Goal: Transaction & Acquisition: Purchase product/service

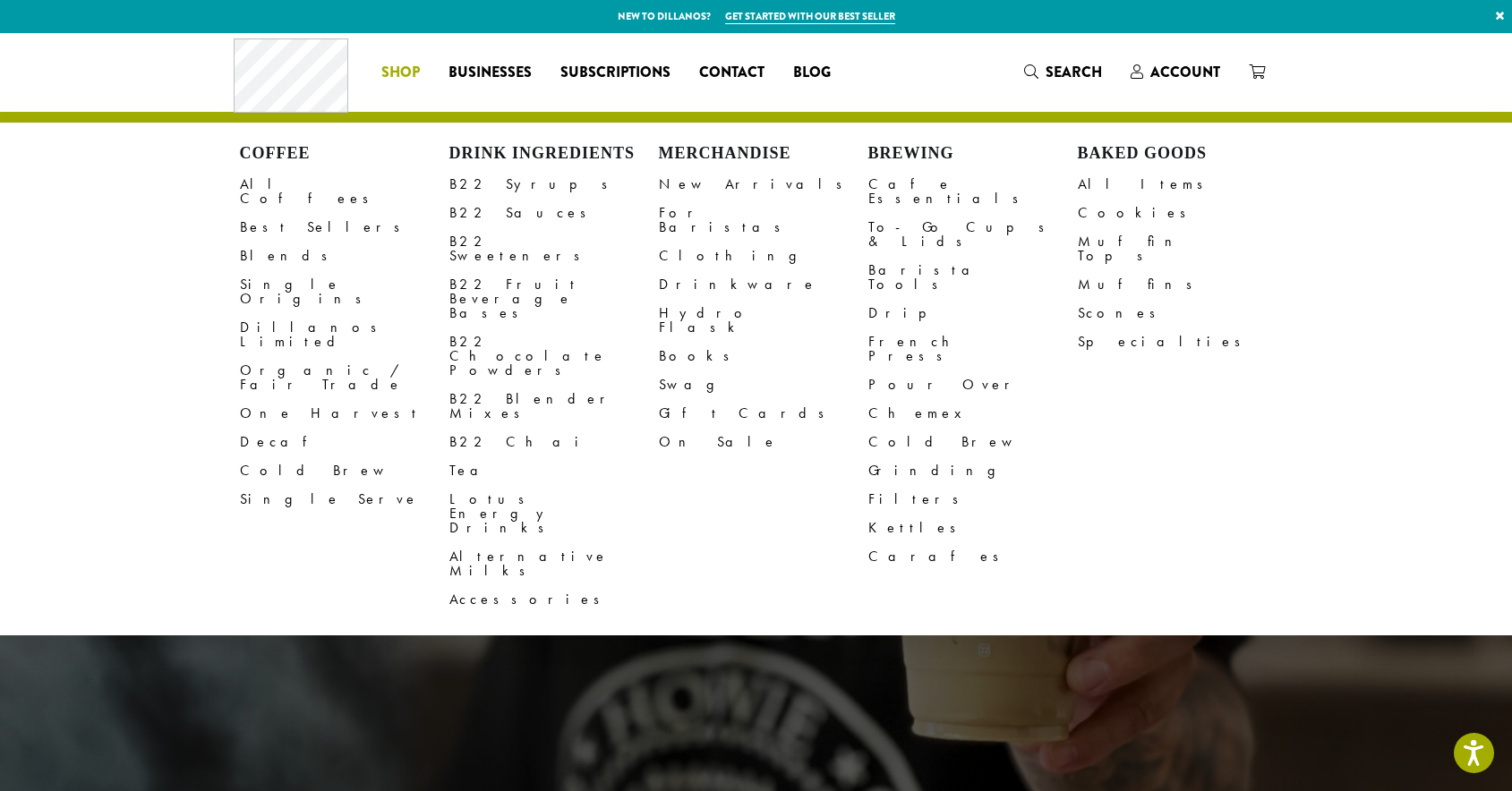
click at [425, 62] on link "Shop" at bounding box center [401, 72] width 67 height 29
click at [1195, 59] on link "Account" at bounding box center [1176, 72] width 118 height 30
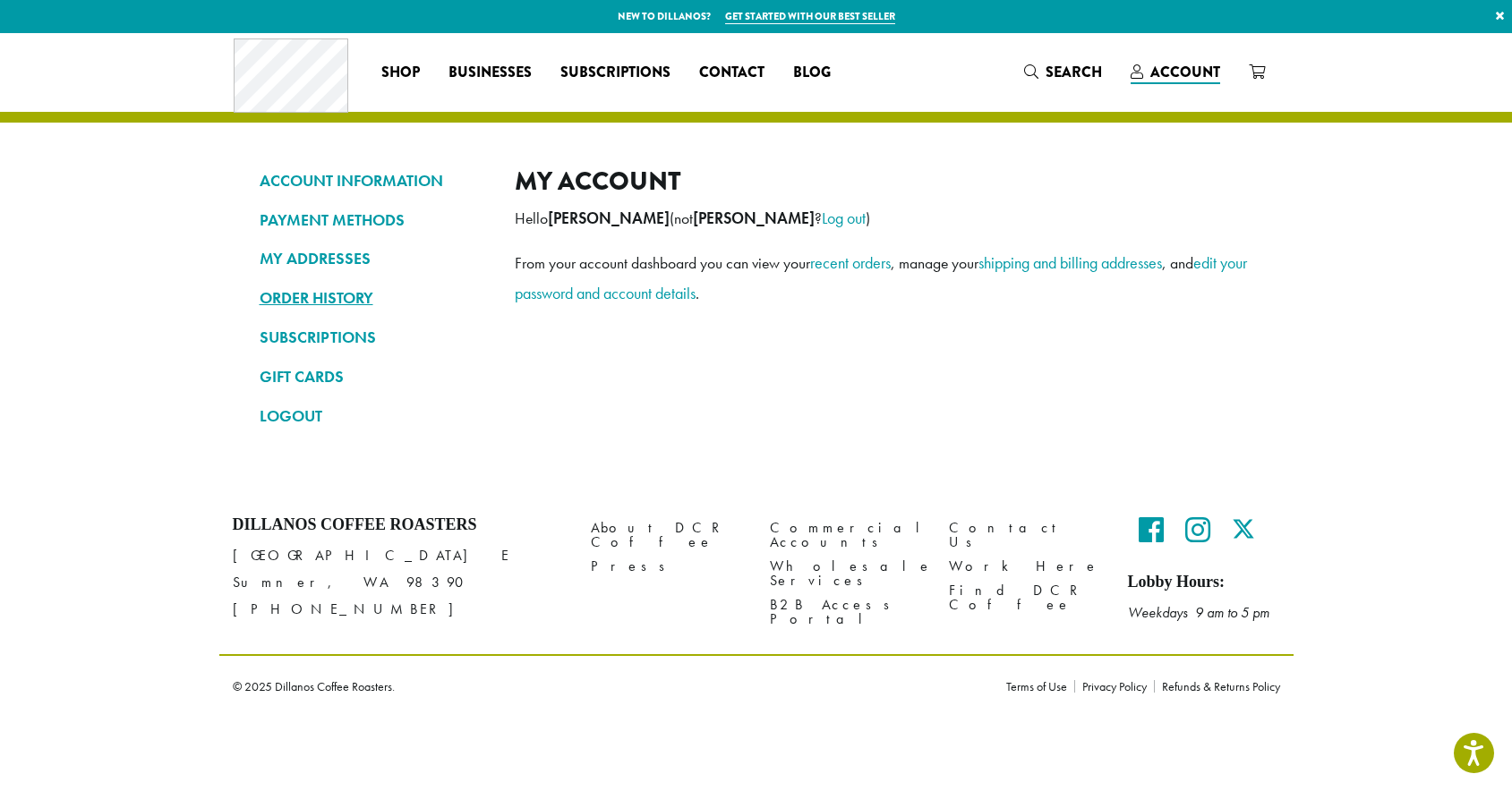
click at [345, 285] on link "ORDER HISTORY" at bounding box center [373, 298] width 228 height 31
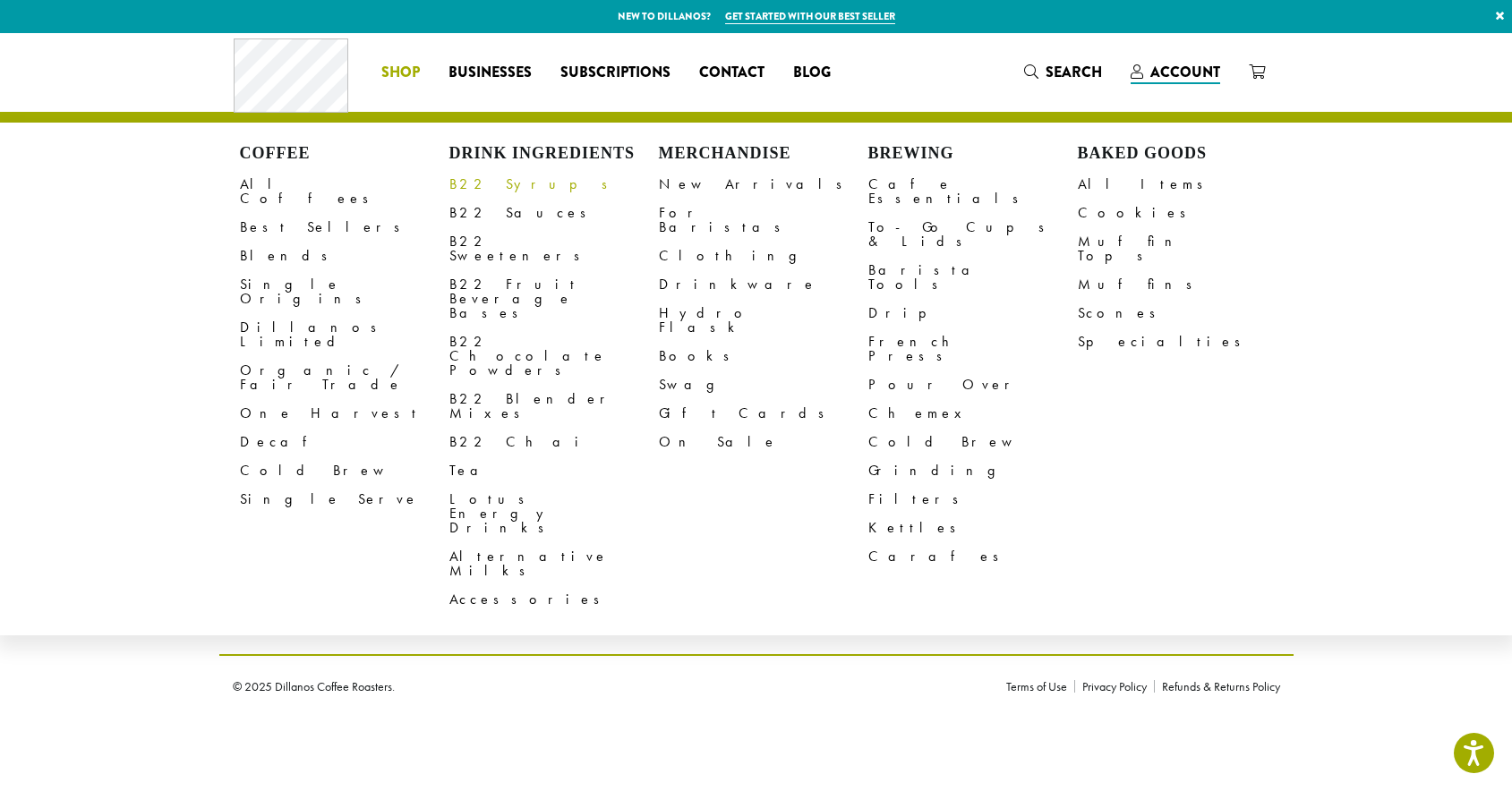
click at [481, 185] on link "B22 Syrups" at bounding box center [554, 185] width 209 height 29
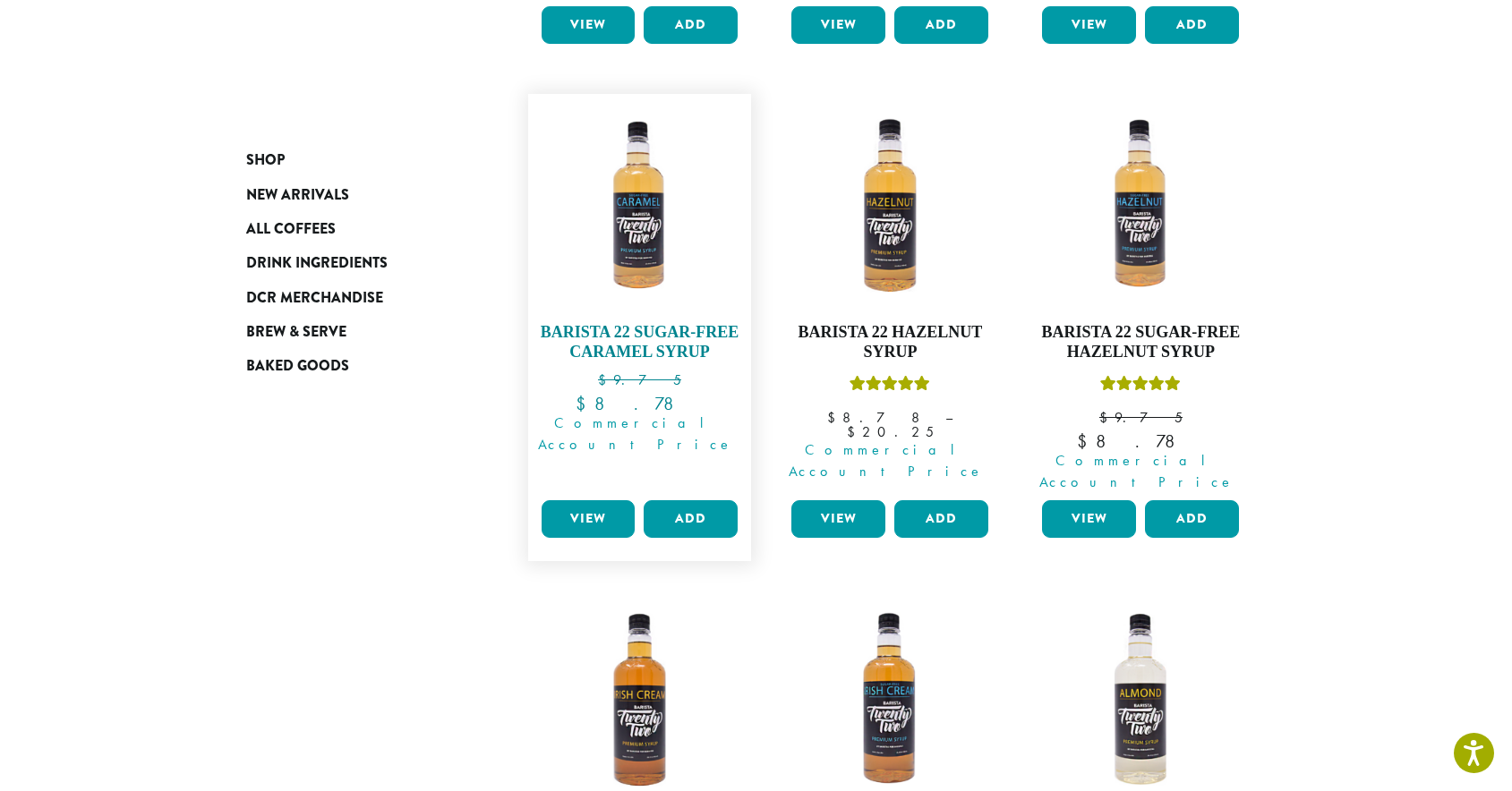
scroll to position [696, 0]
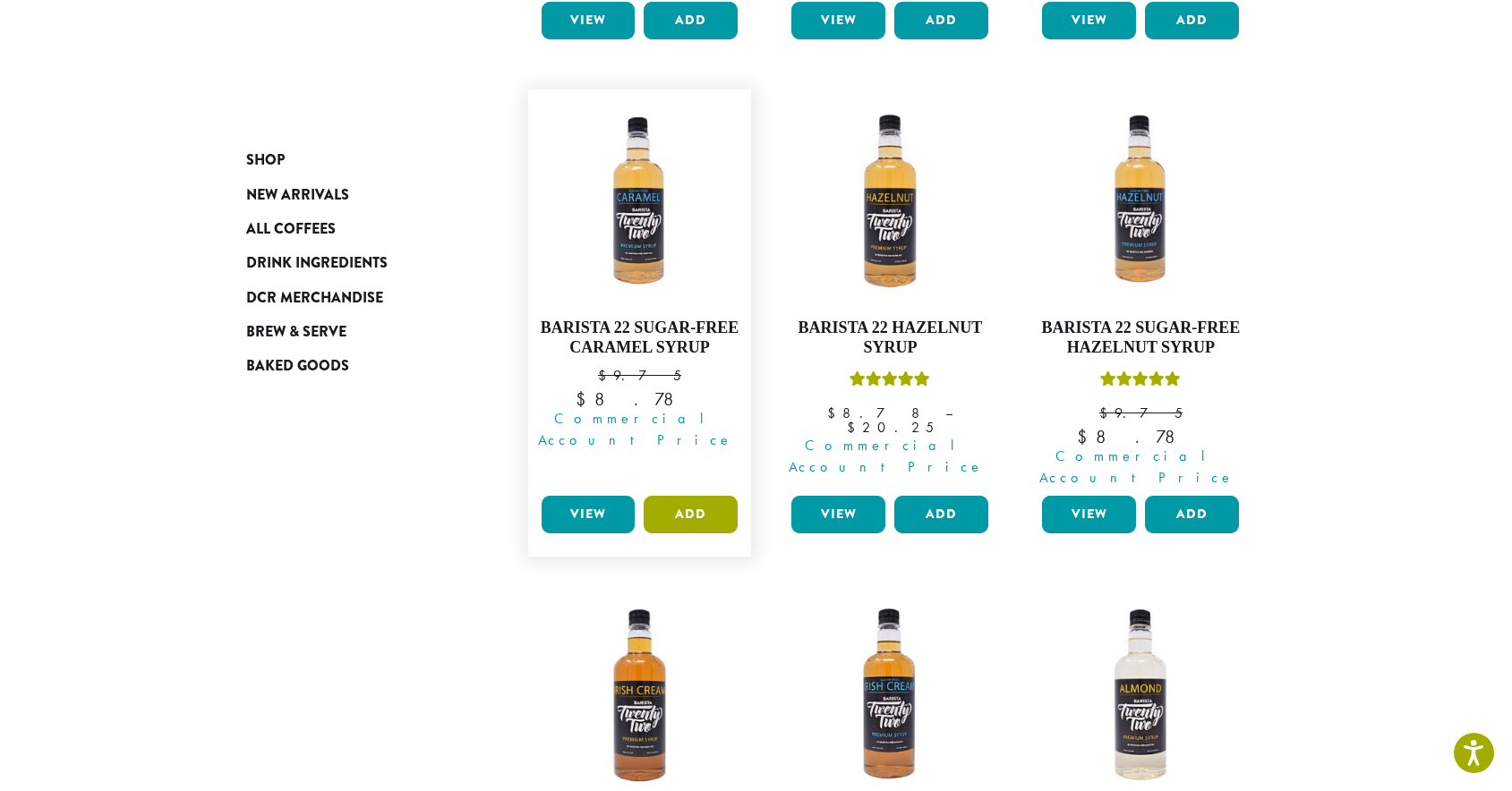
click at [685, 496] on button "Add" at bounding box center [691, 514] width 94 height 37
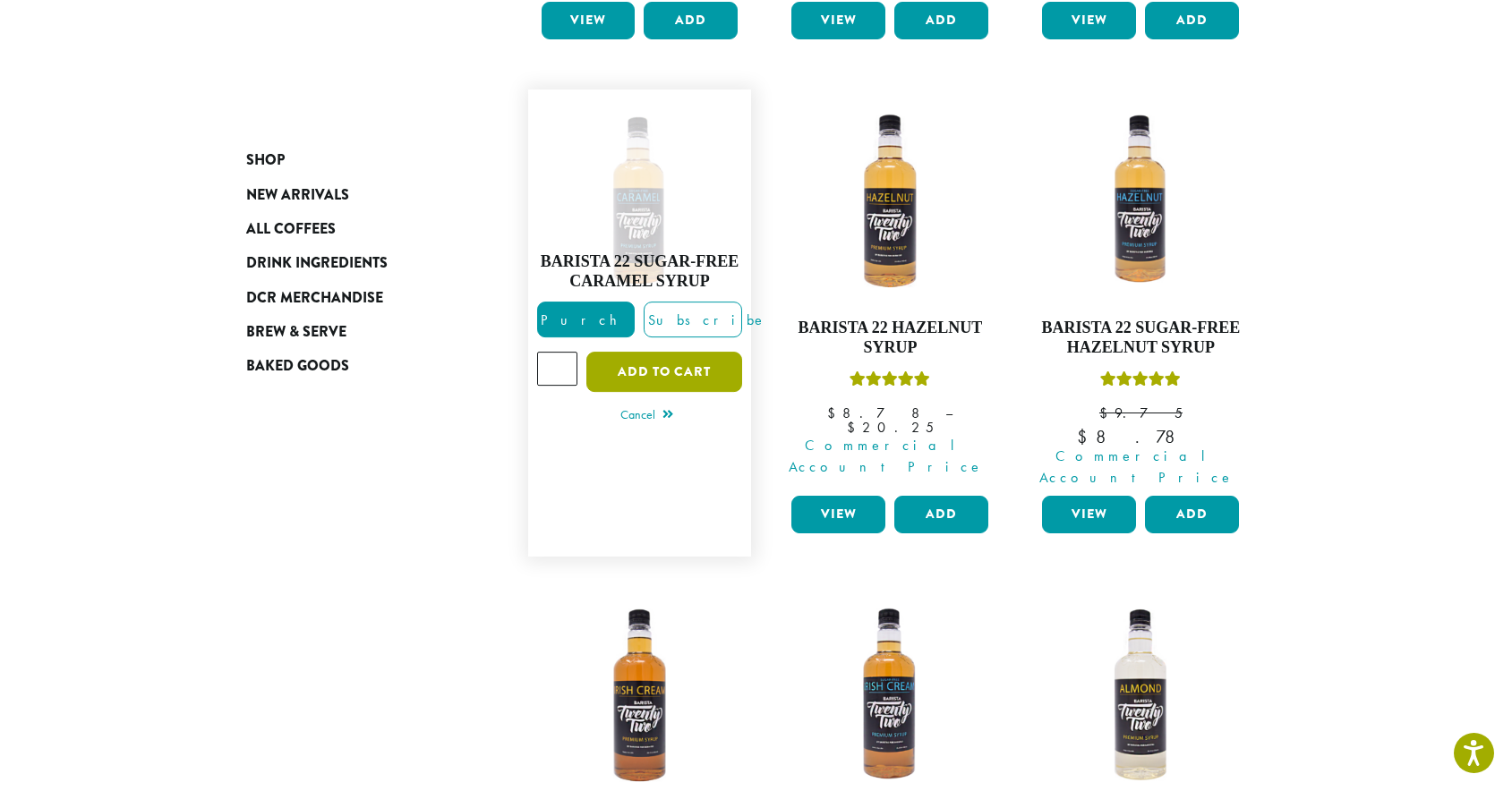
click at [693, 352] on button "Add to cart" at bounding box center [664, 371] width 156 height 40
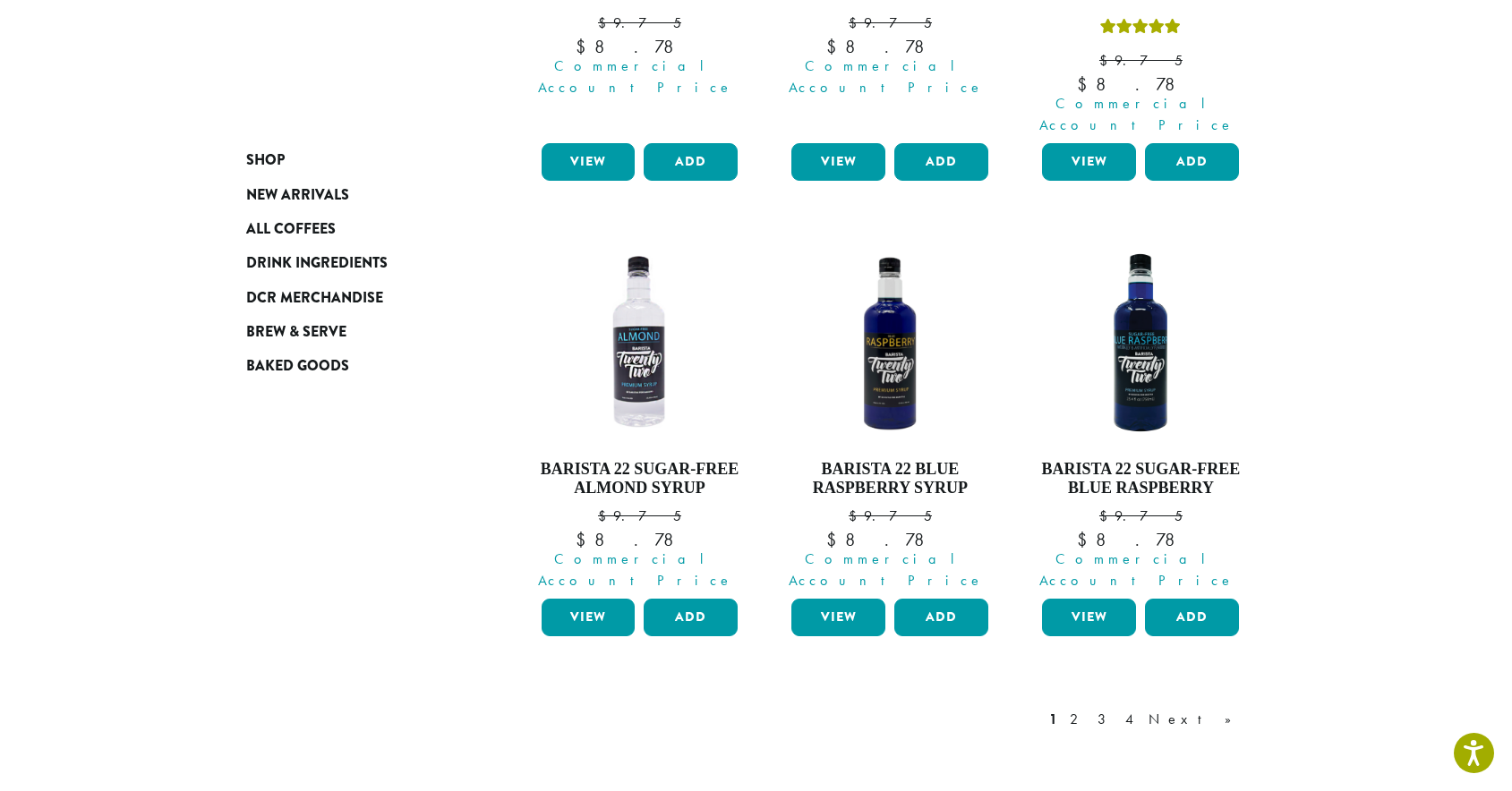
scroll to position [1544, 0]
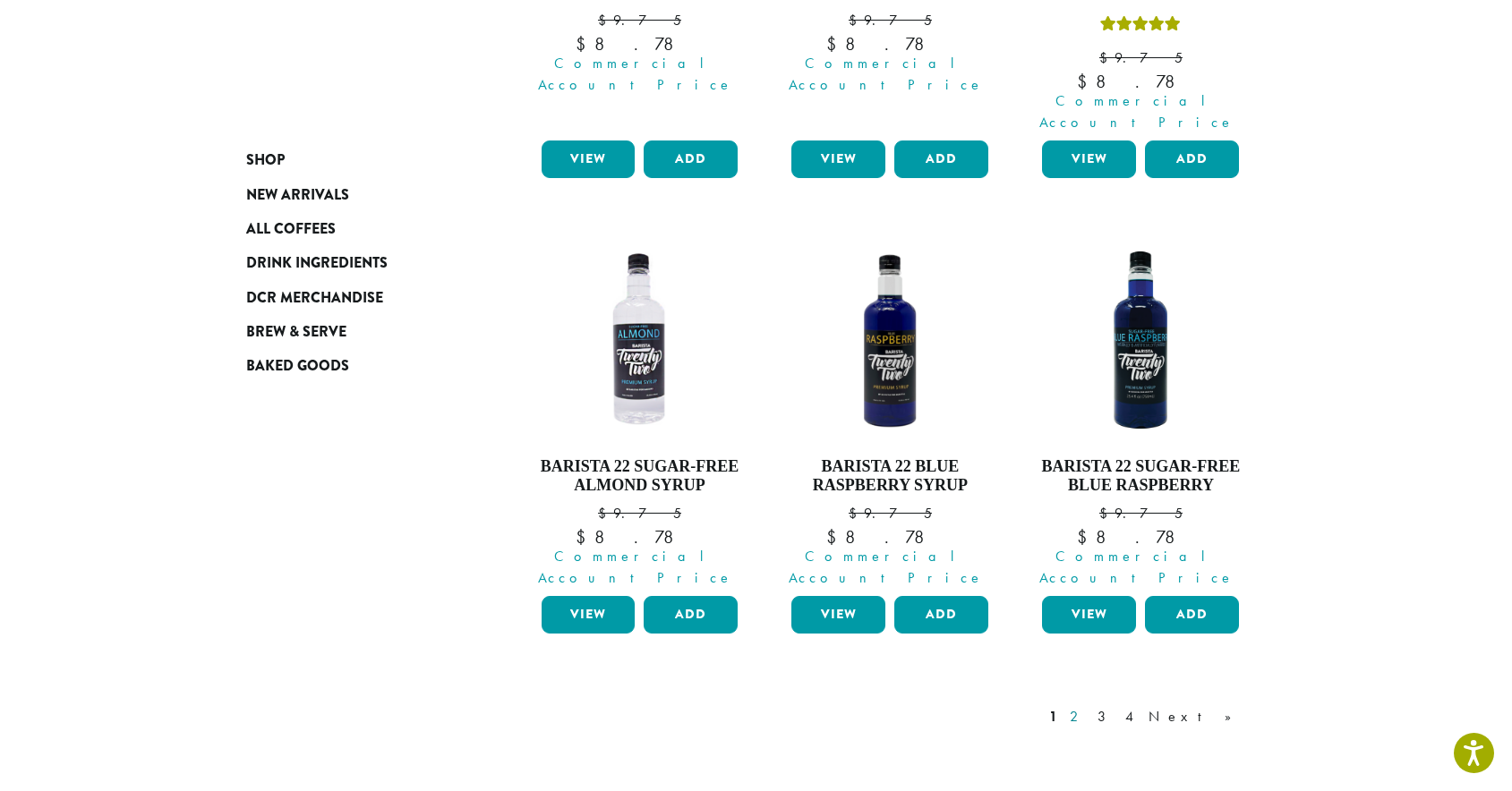
click at [1089, 706] on link "2" at bounding box center [1077, 717] width 23 height 22
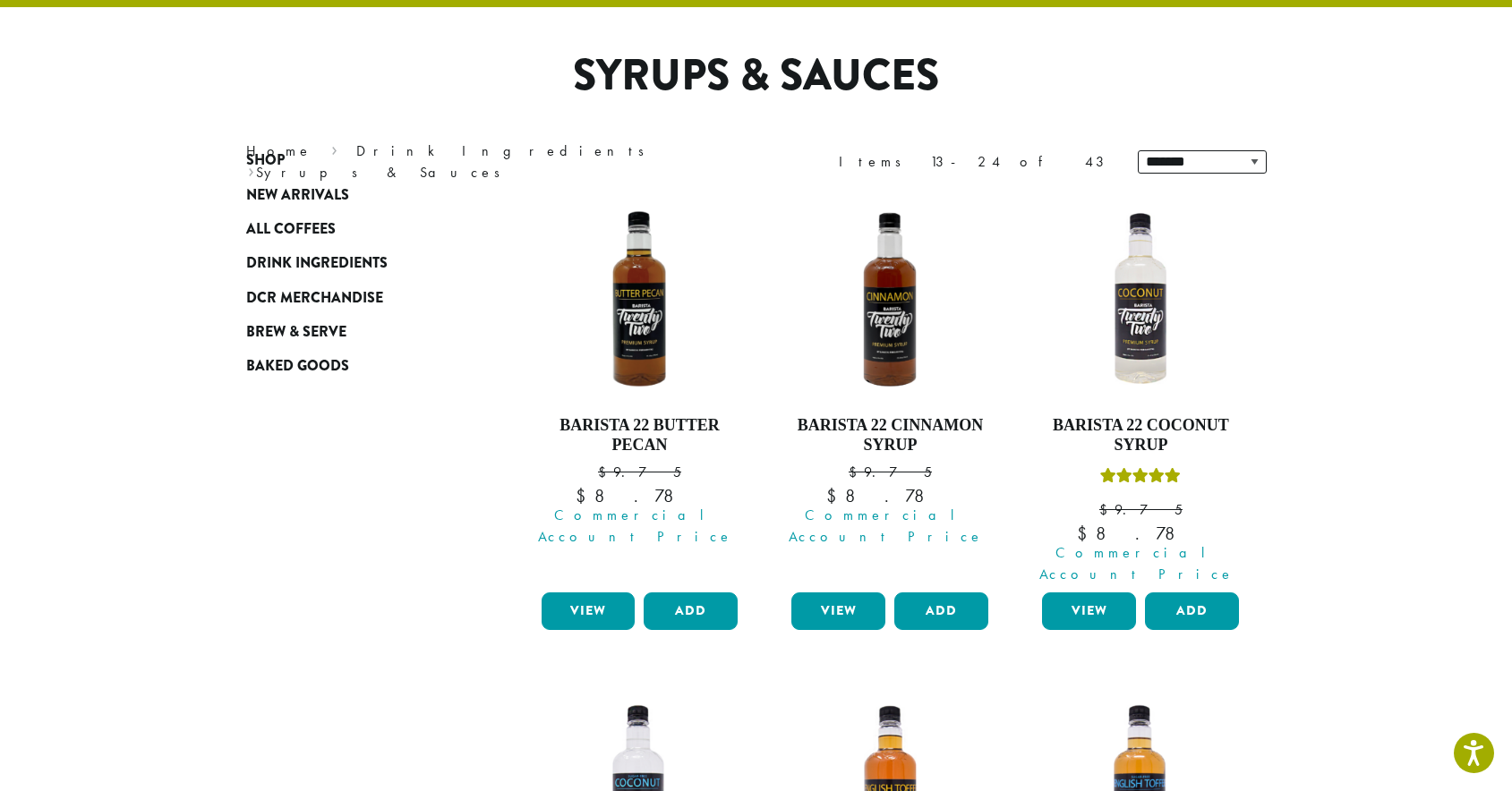
scroll to position [110, 0]
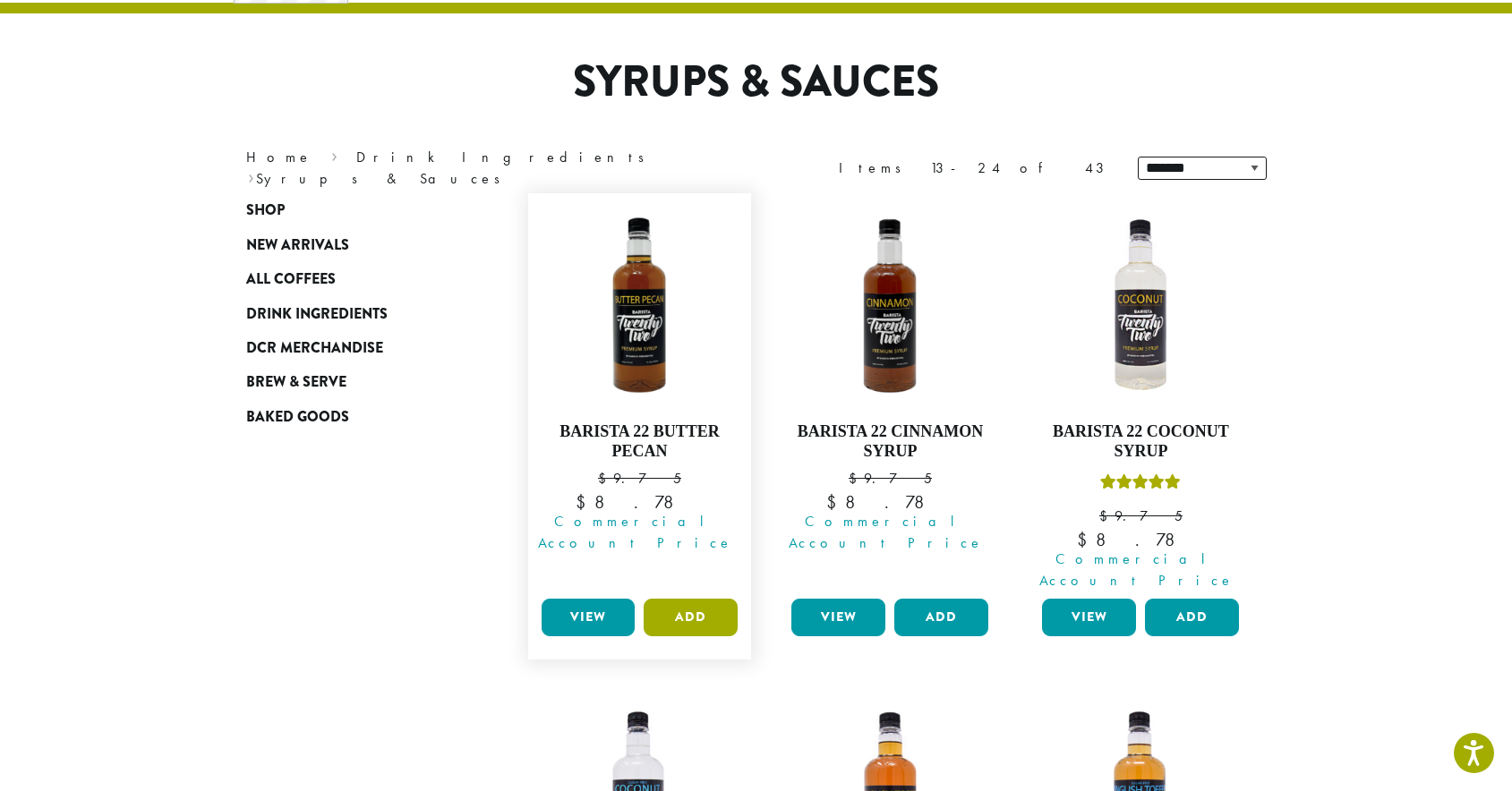
click at [674, 599] on button "Add" at bounding box center [691, 617] width 94 height 37
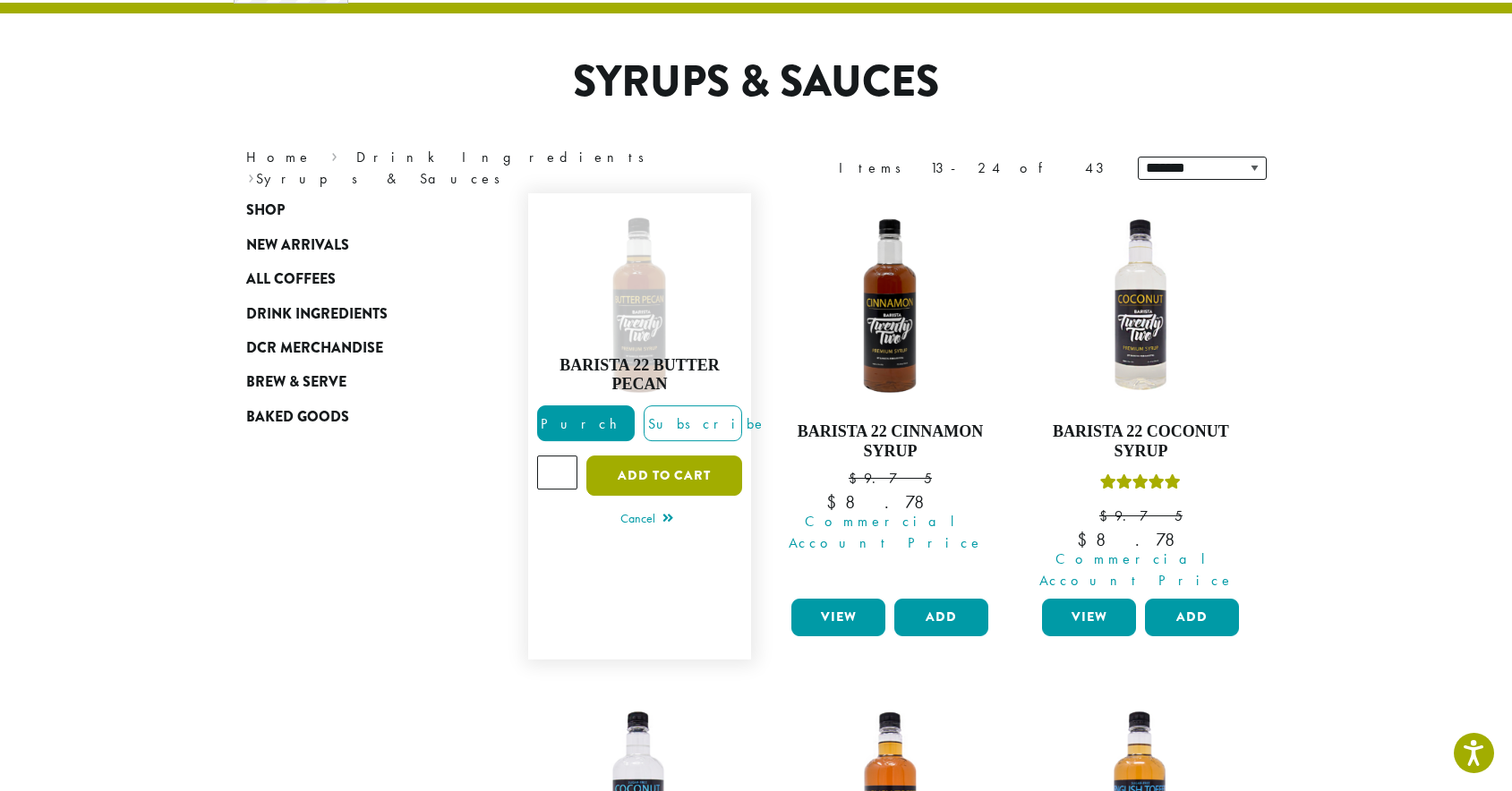
click at [683, 457] on button "Add to cart" at bounding box center [664, 476] width 156 height 40
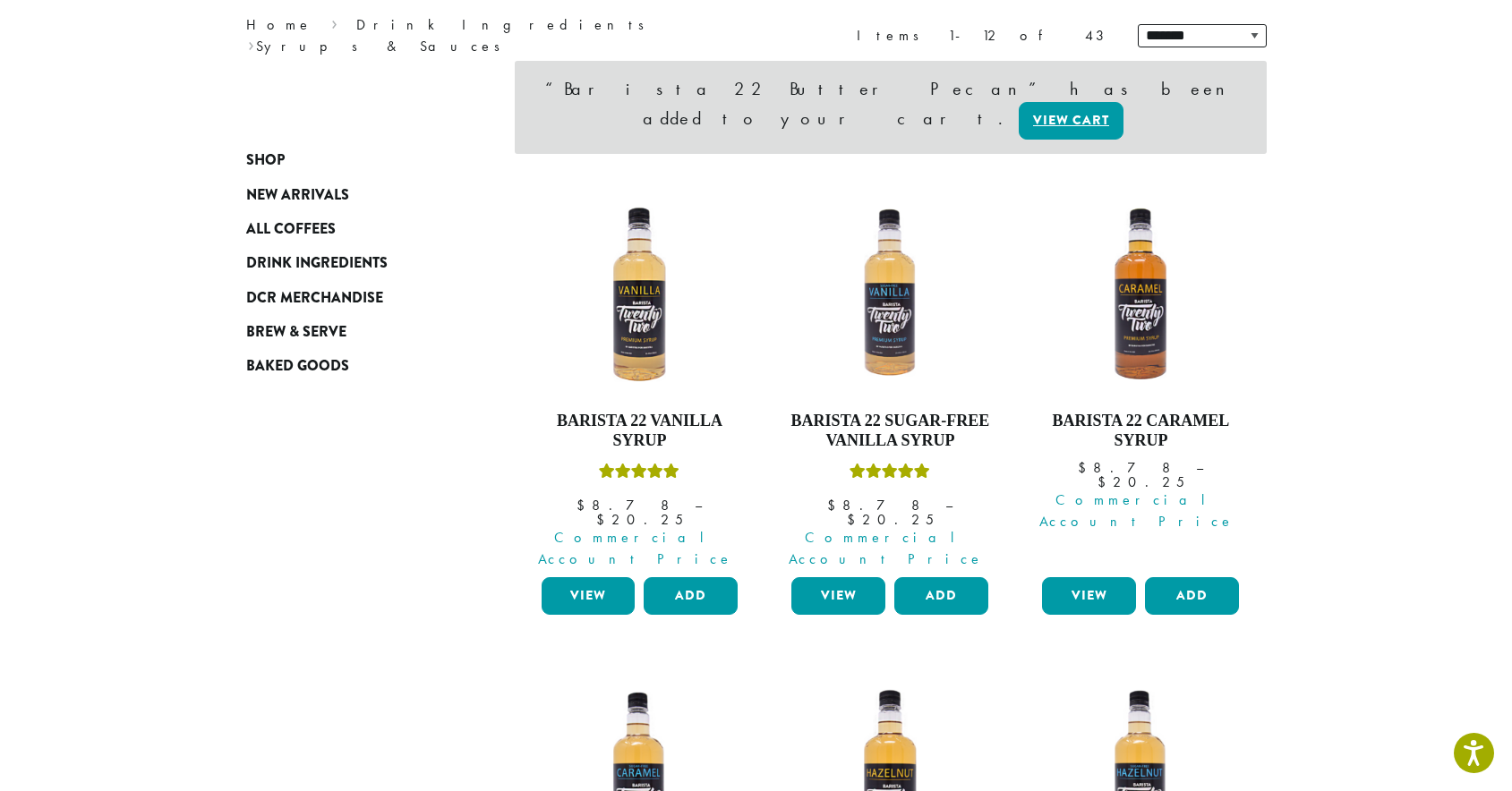
scroll to position [412, 0]
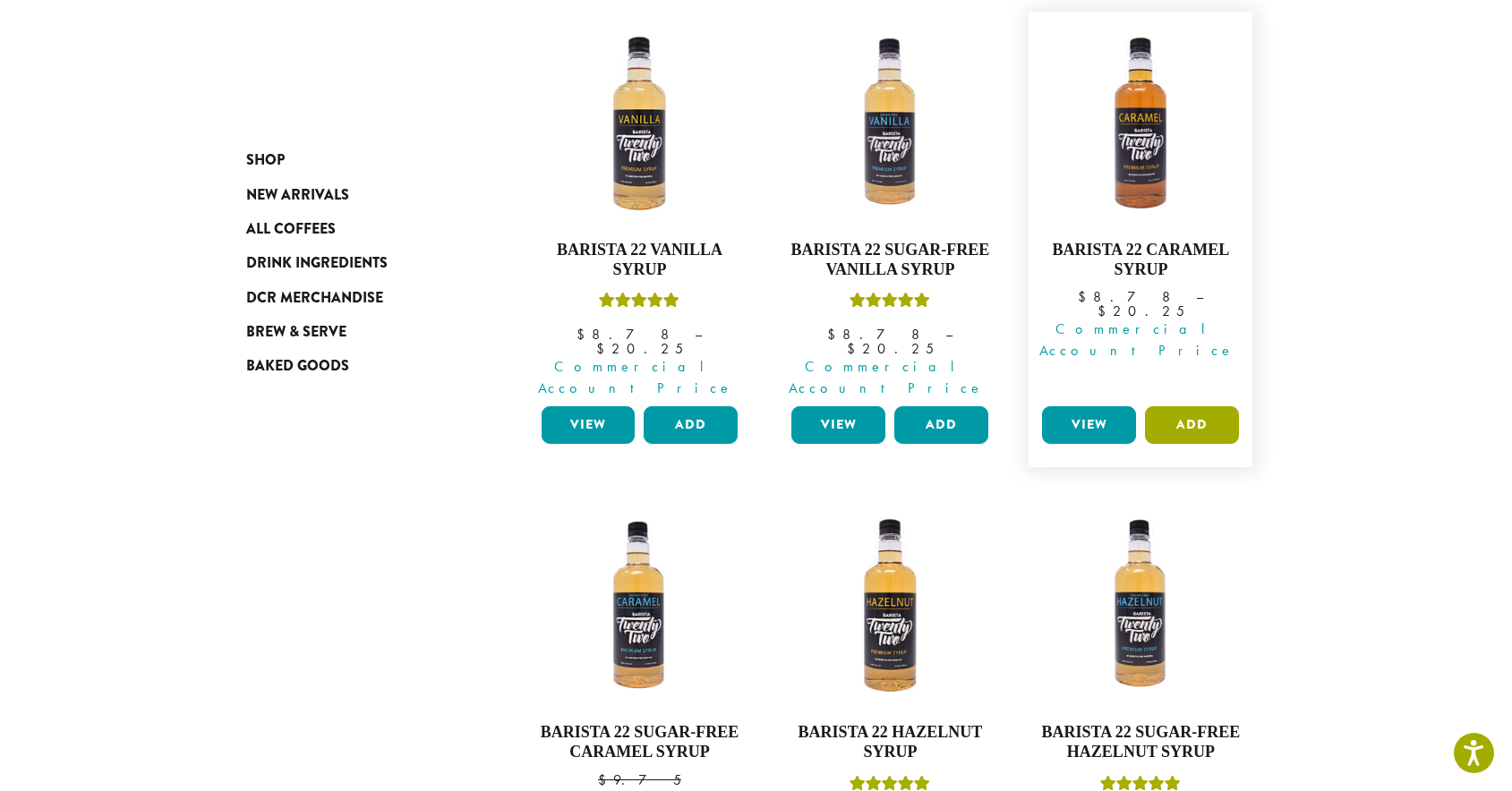
click at [1207, 406] on button "Add" at bounding box center [1192, 424] width 94 height 37
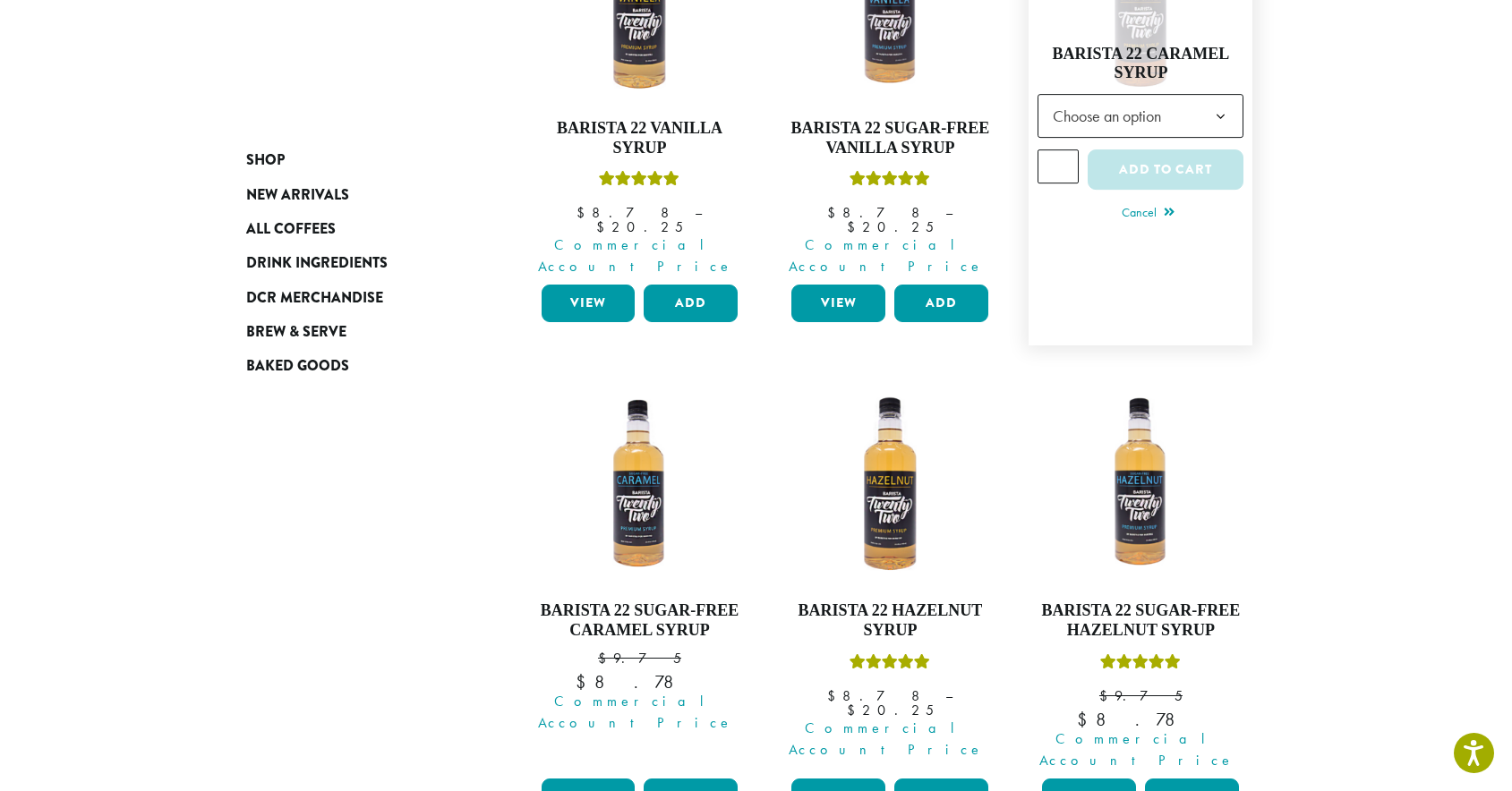
click at [1114, 195] on div "**********" at bounding box center [1140, 136] width 206 height 183
click at [1129, 104] on span "Choose an option" at bounding box center [1112, 116] width 133 height 35
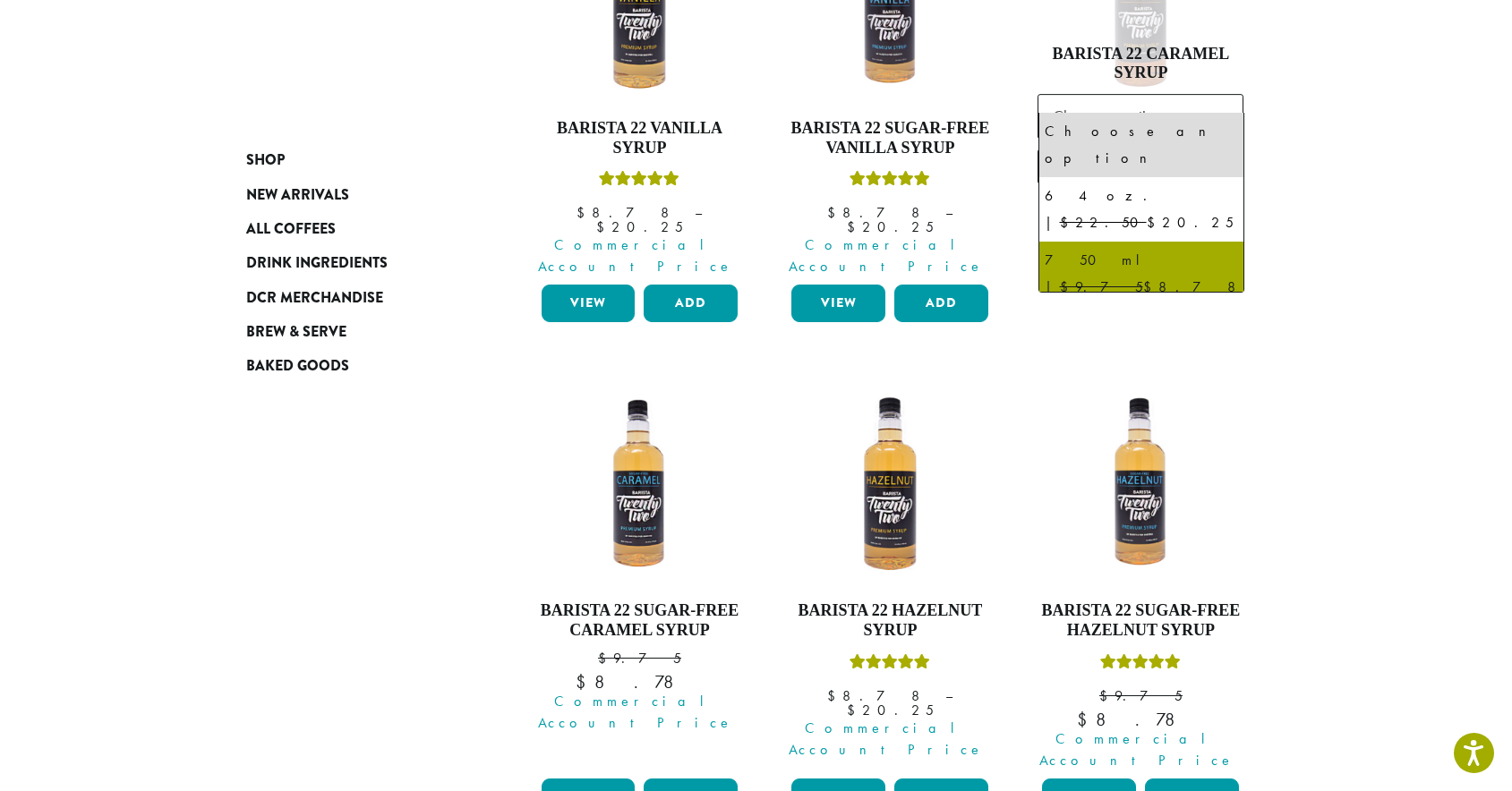
select select "******"
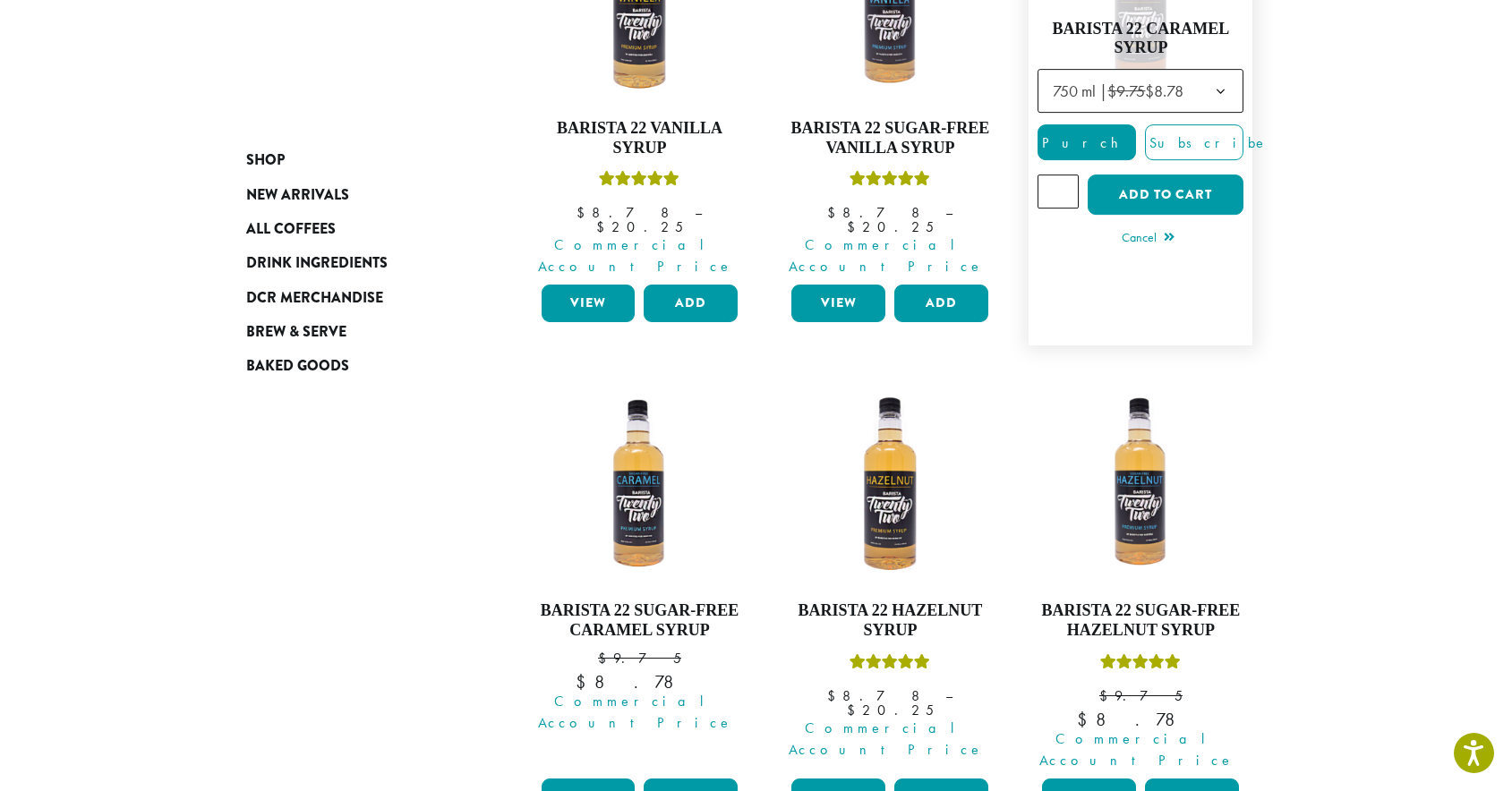
click at [1062, 175] on input "*" at bounding box center [1058, 192] width 41 height 34
type input "*"
click at [1062, 175] on input "*" at bounding box center [1058, 192] width 41 height 34
click at [1147, 178] on button "Add to cart" at bounding box center [1166, 195] width 156 height 40
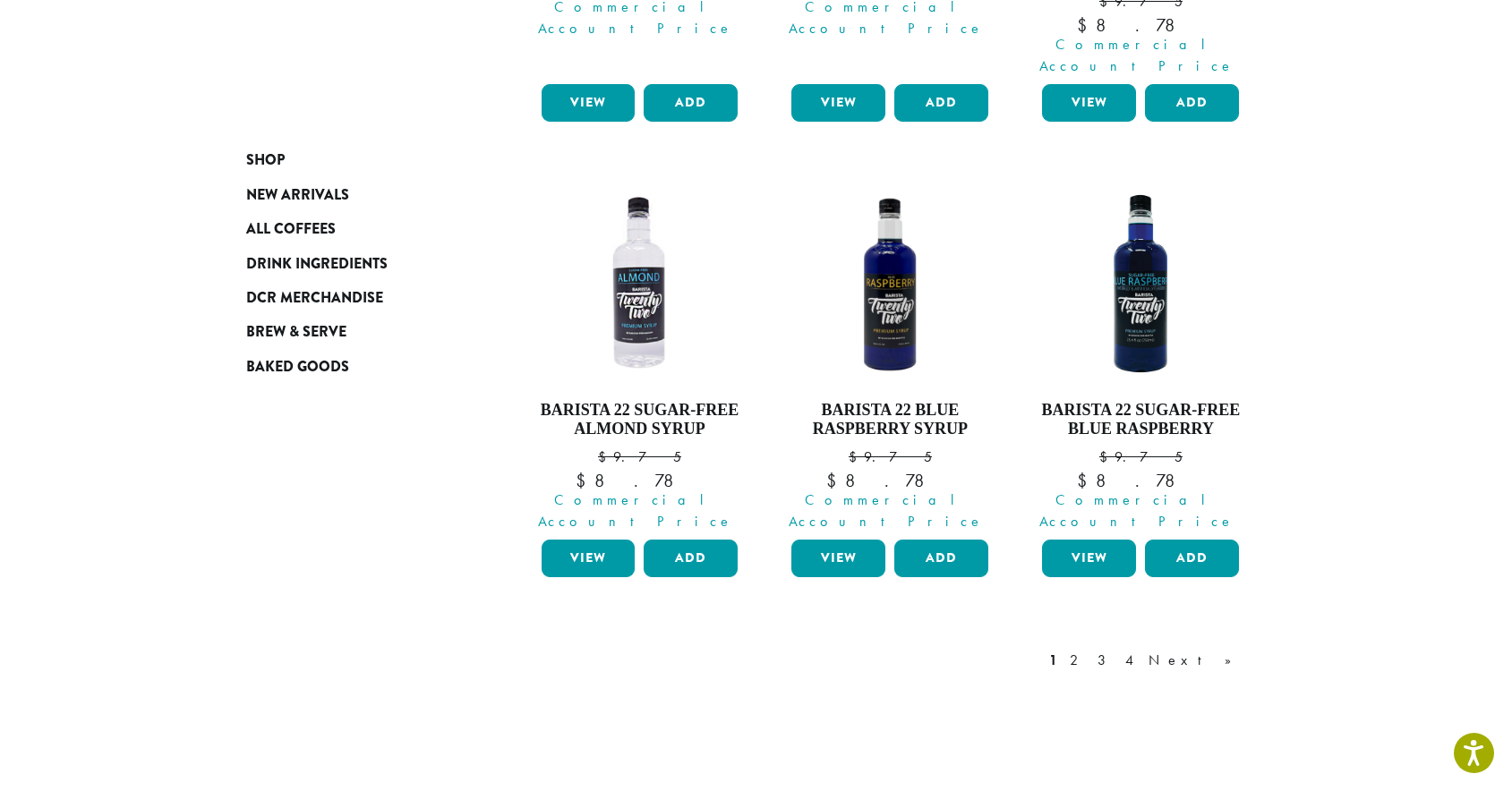
scroll to position [1726, 0]
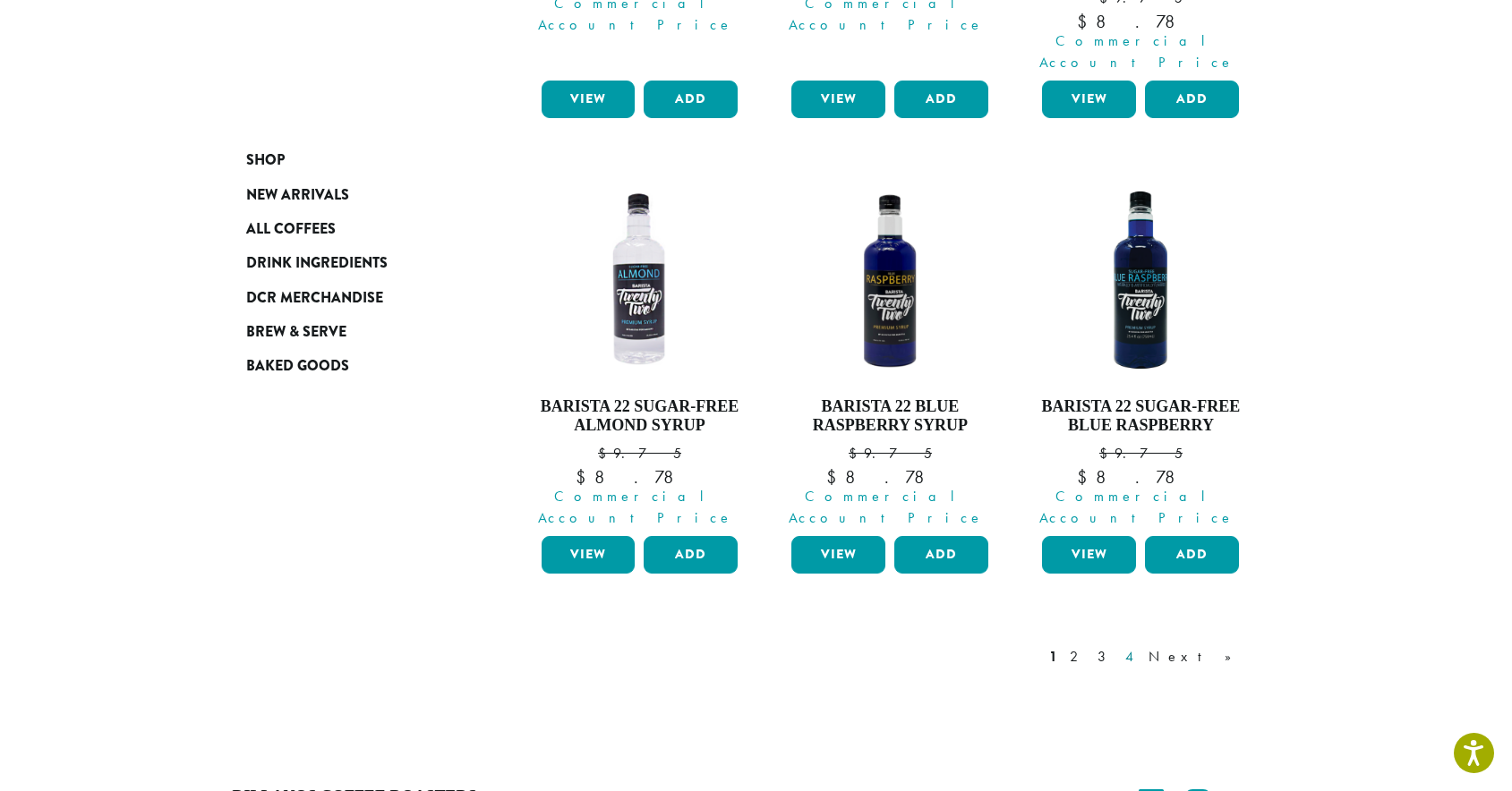
click at [1139, 646] on link "4" at bounding box center [1131, 657] width 18 height 22
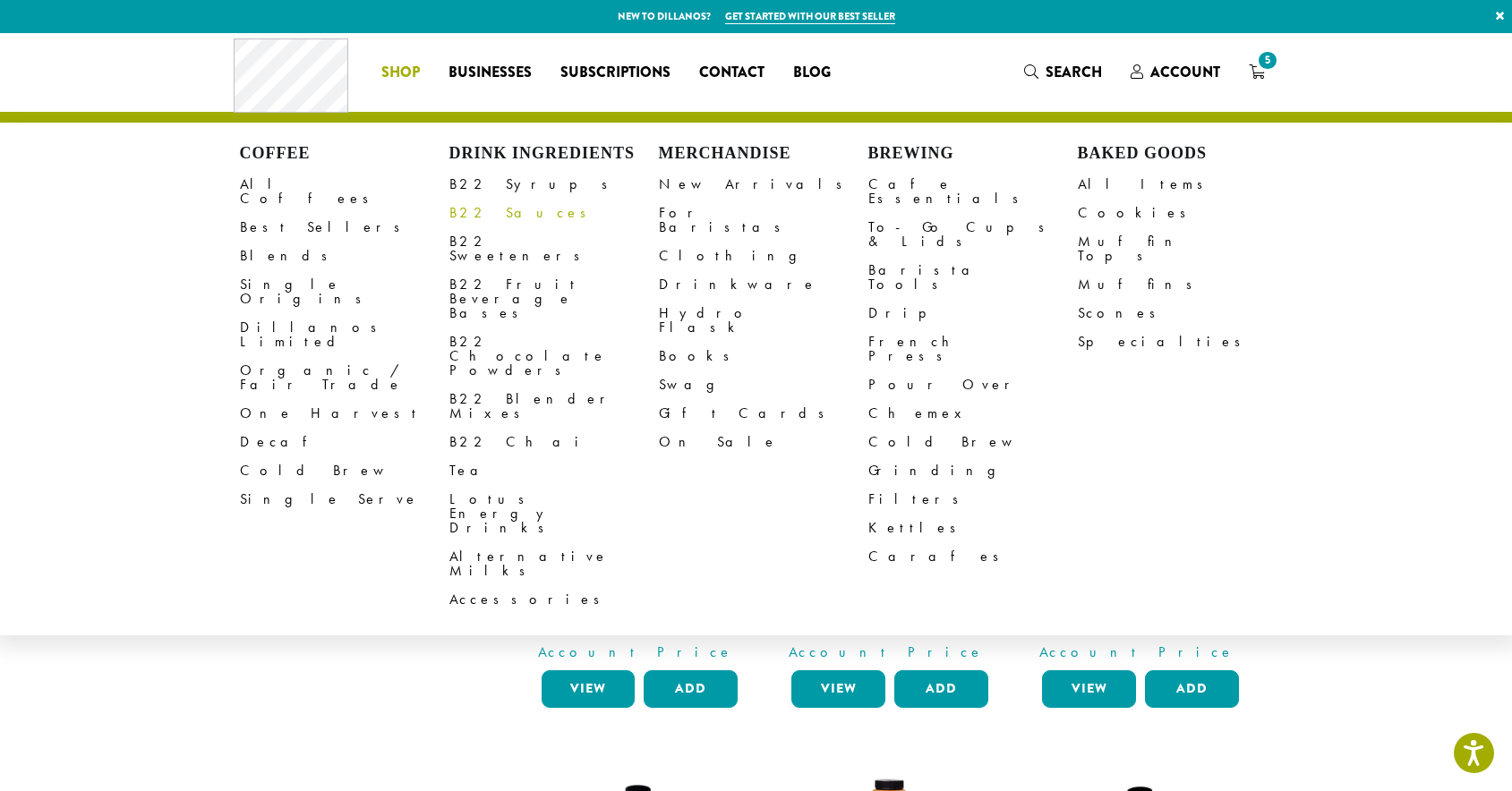
click at [483, 207] on link "B22 Sauces" at bounding box center [554, 213] width 209 height 29
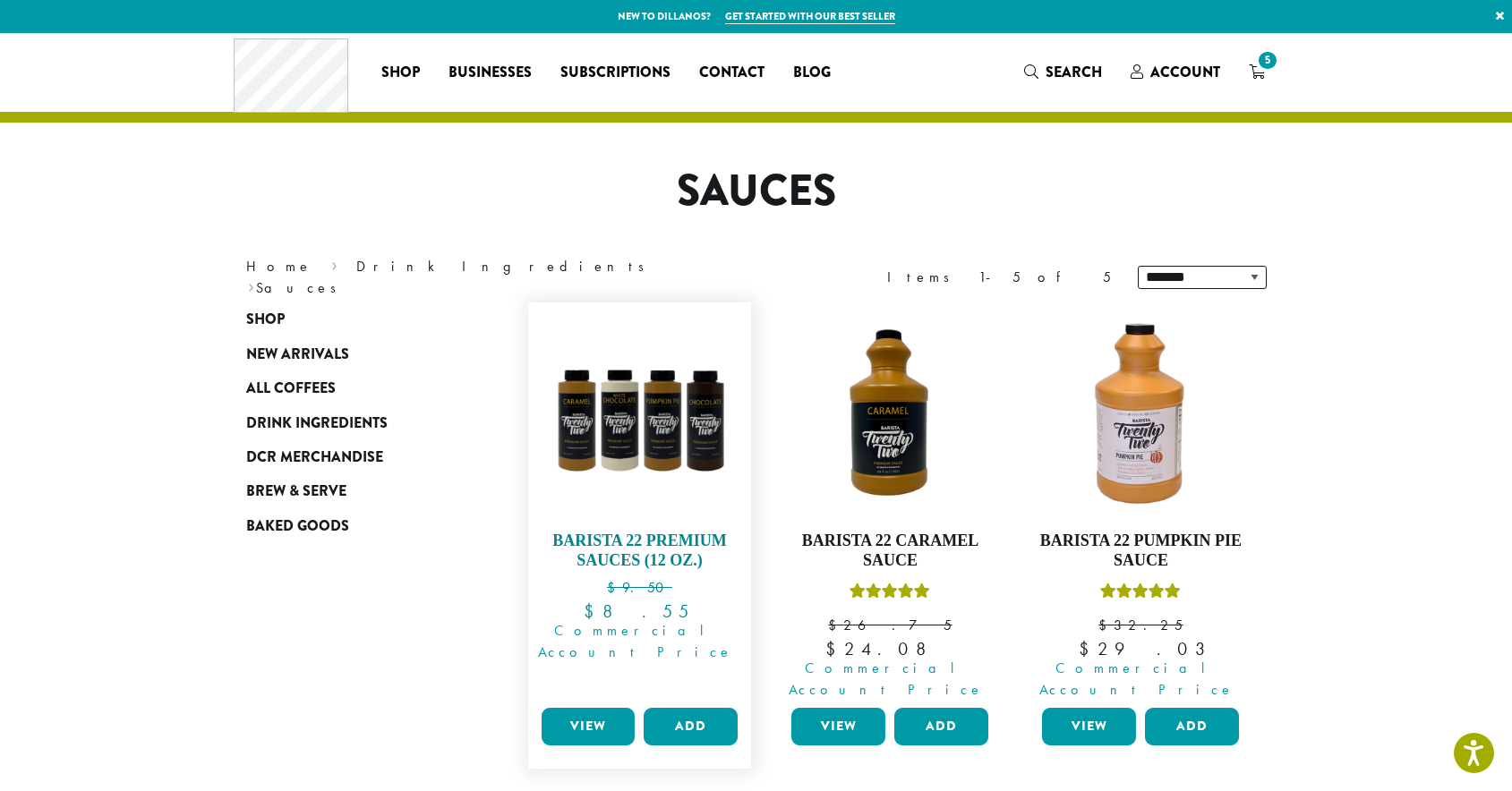
click at [607, 444] on img at bounding box center [639, 414] width 206 height 206
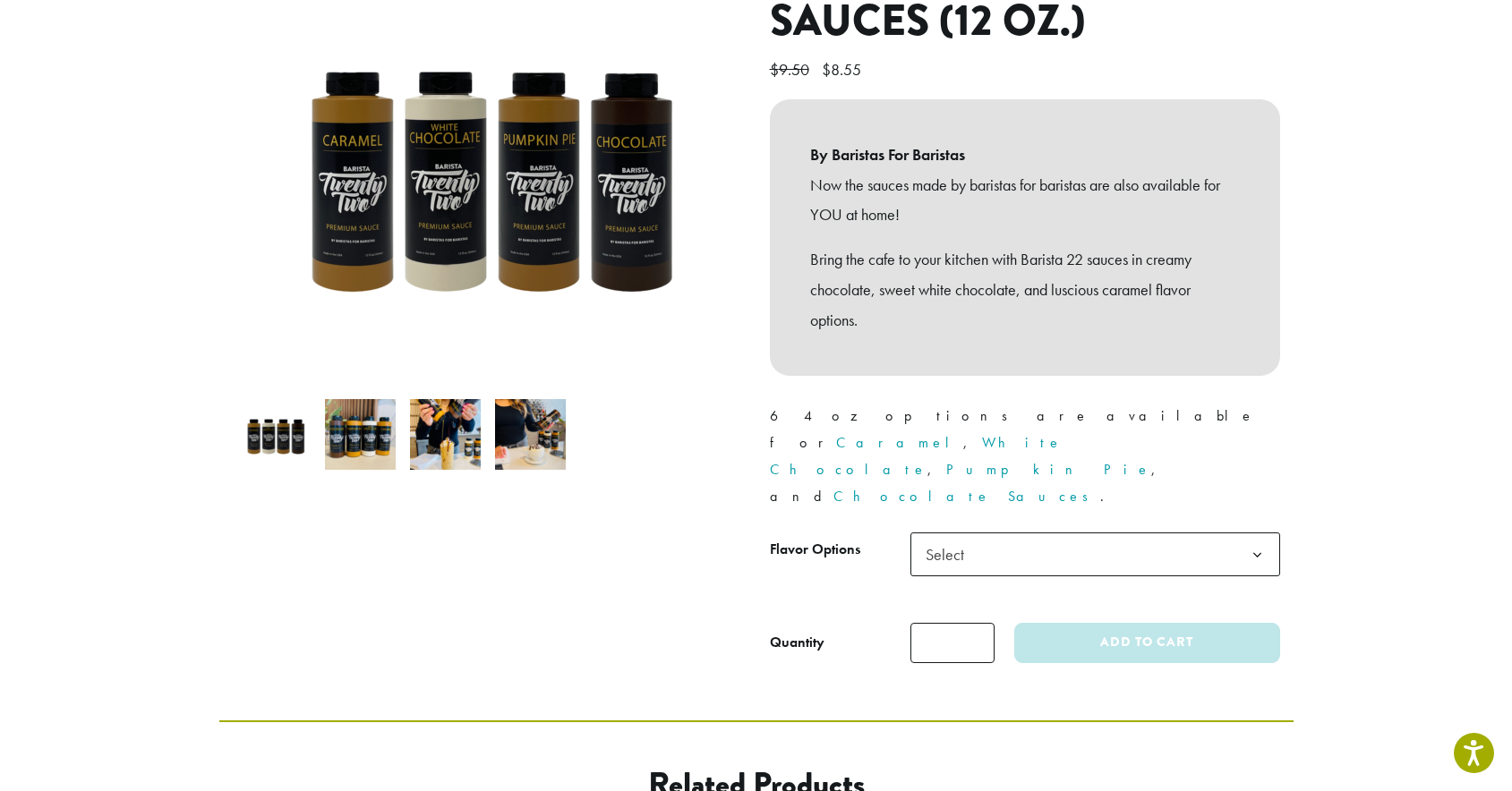
click at [962, 537] on span "Select" at bounding box center [951, 555] width 63 height 35
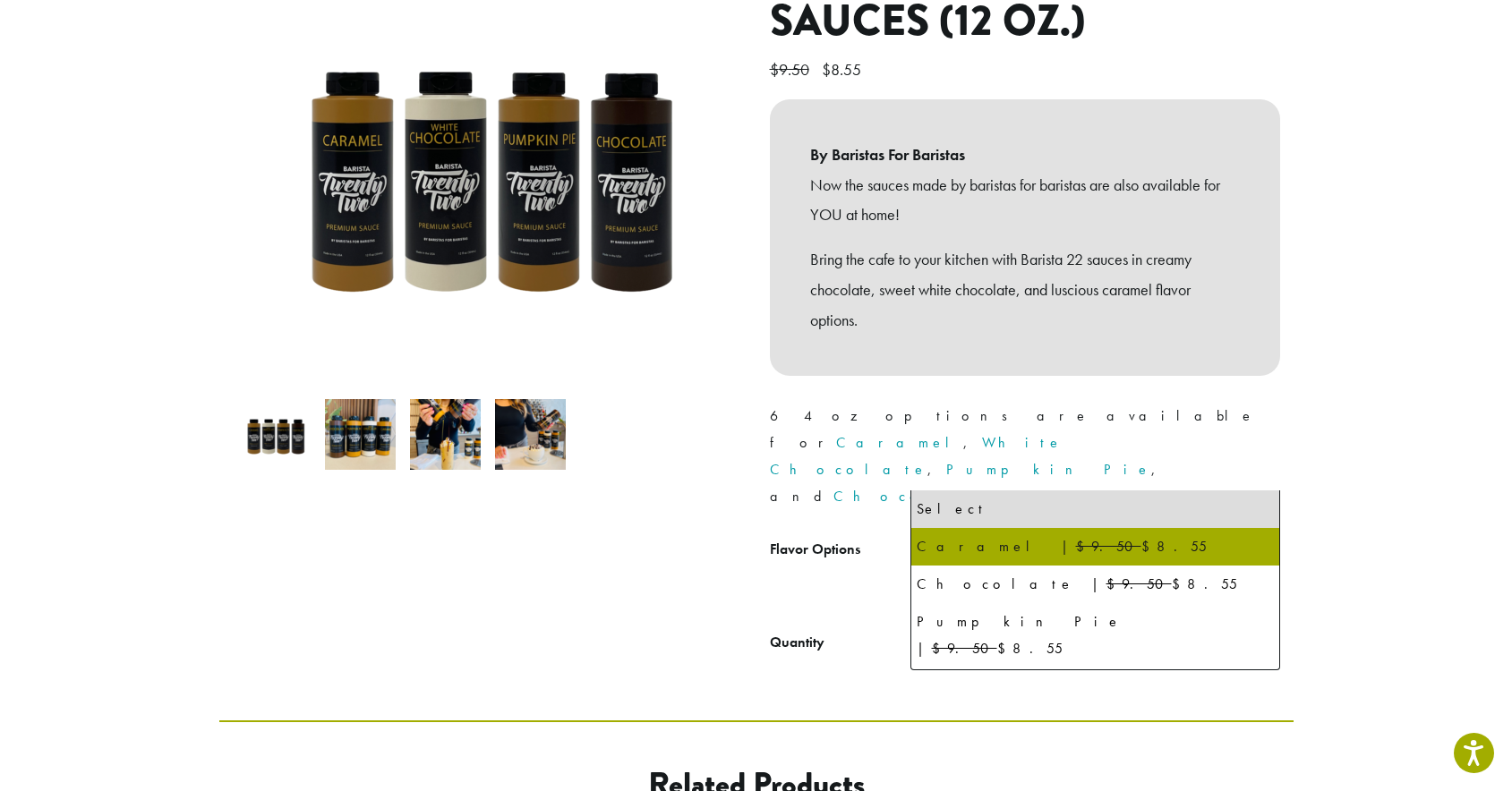
select select "*******"
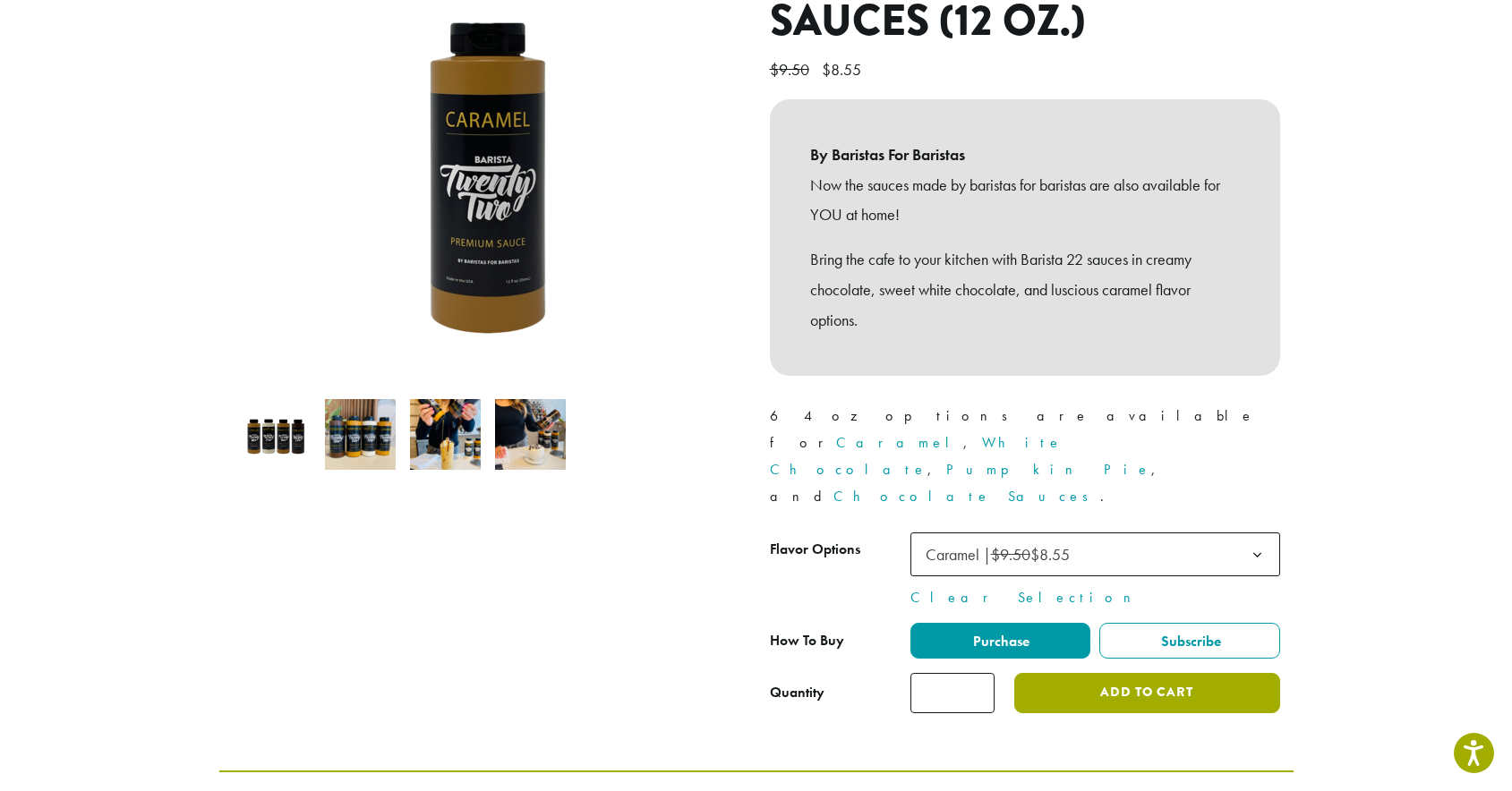
click at [1073, 673] on button "Add to cart" at bounding box center [1147, 693] width 265 height 40
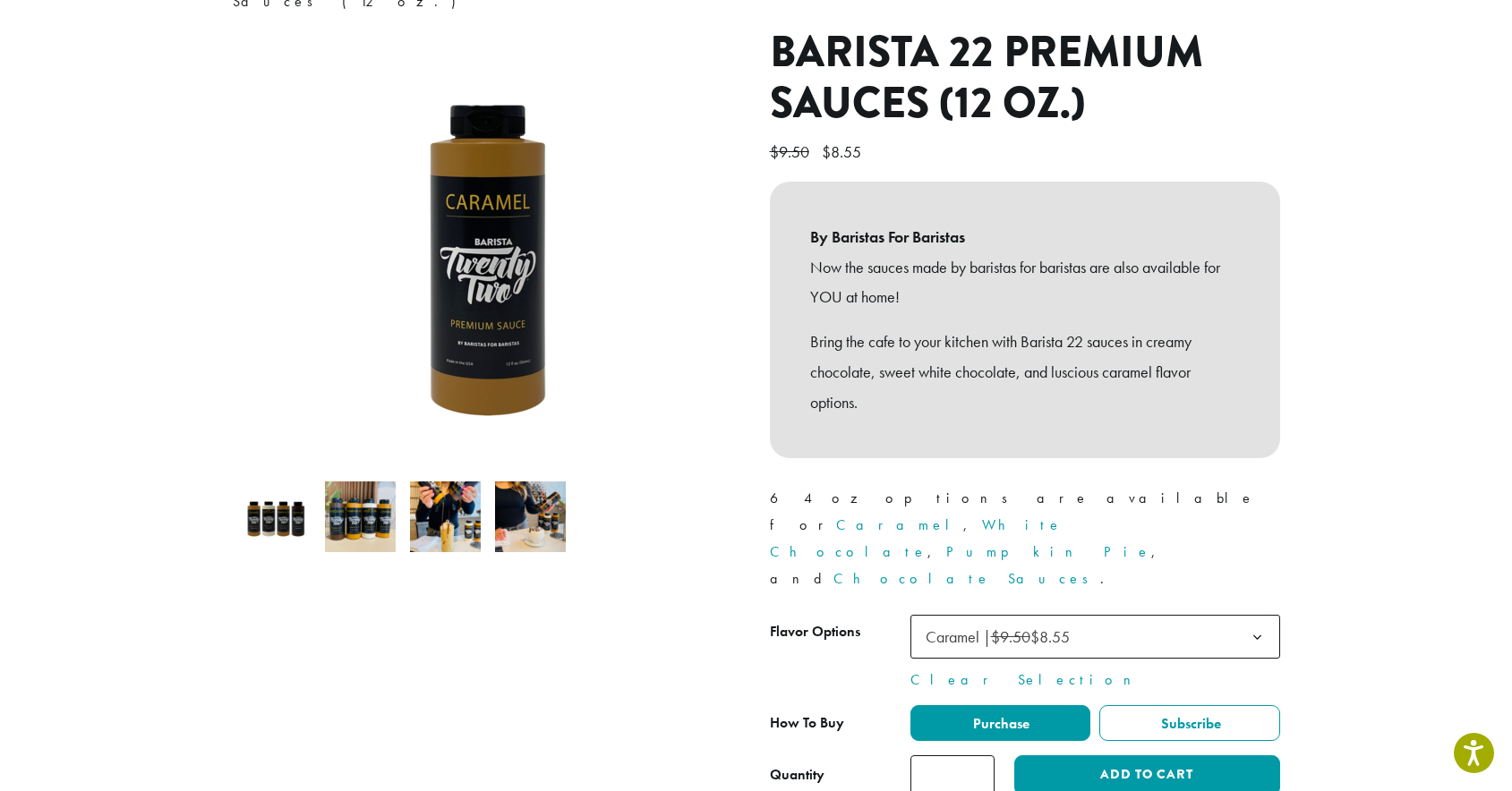
scroll to position [495, 0]
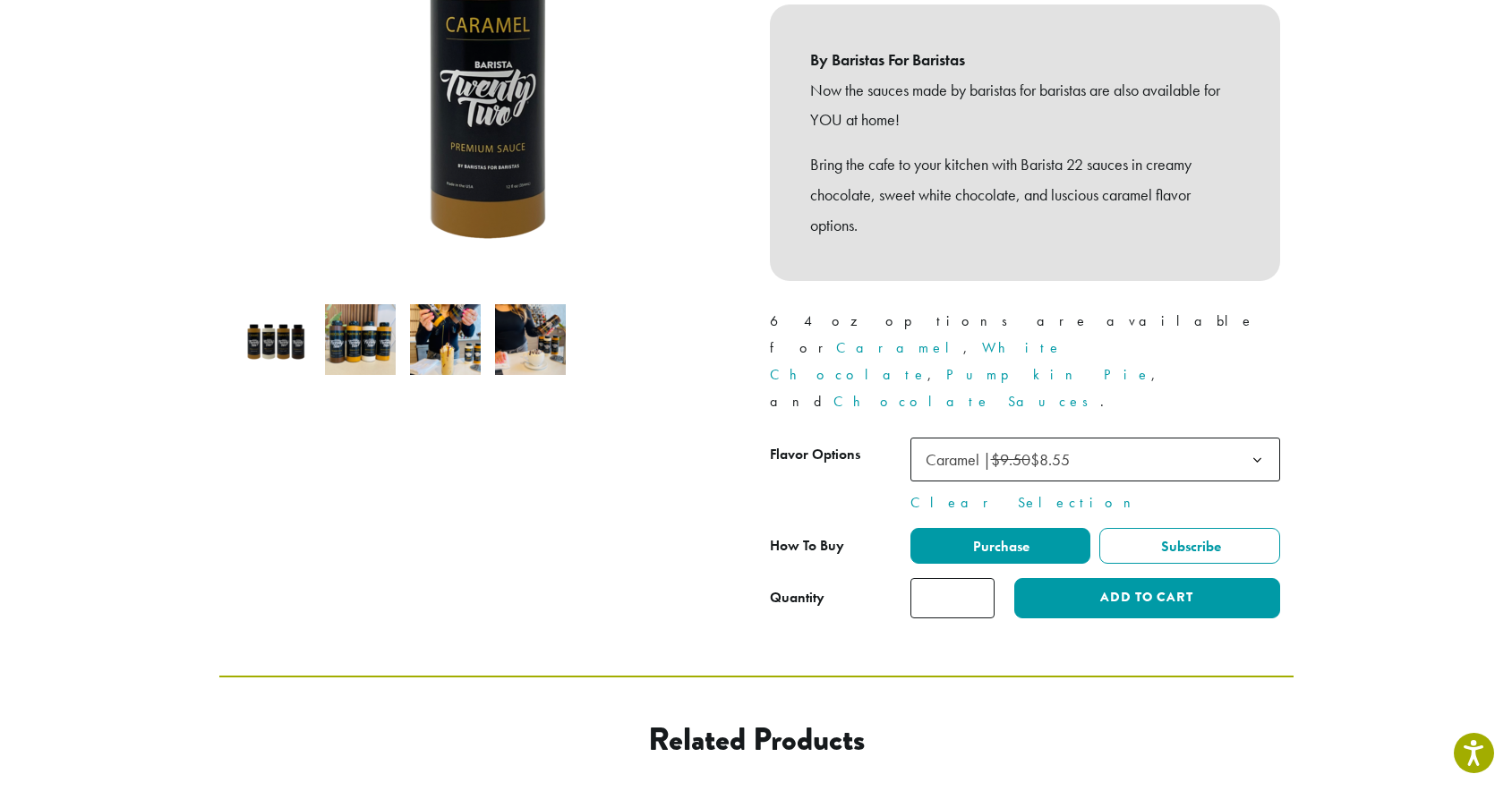
click at [1097, 528] on ul "Purchase Subscribe" at bounding box center [1096, 546] width 370 height 36
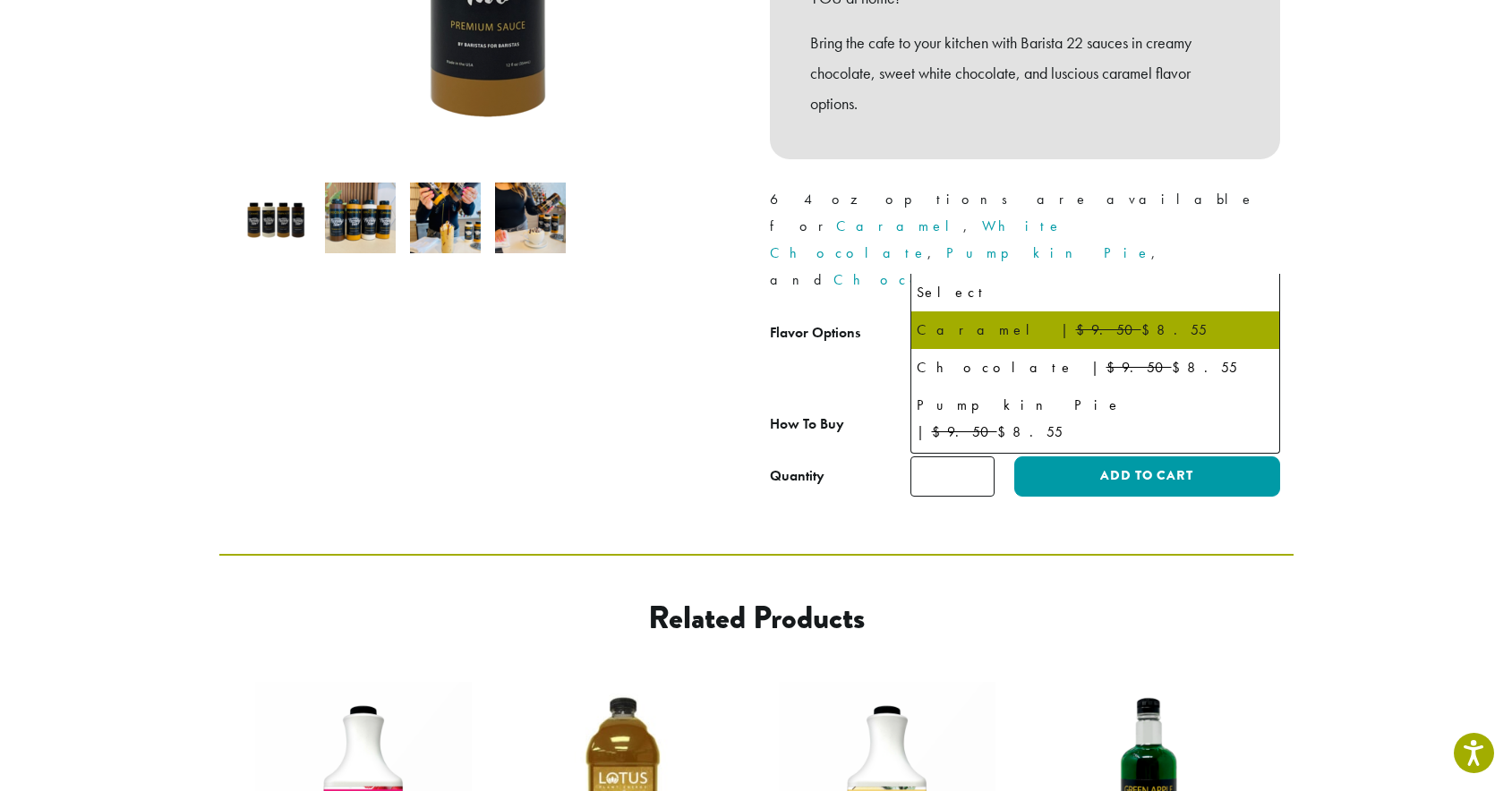
click at [1088, 321] on span "Caramel | $9.50 $8.55" at bounding box center [1003, 338] width 170 height 35
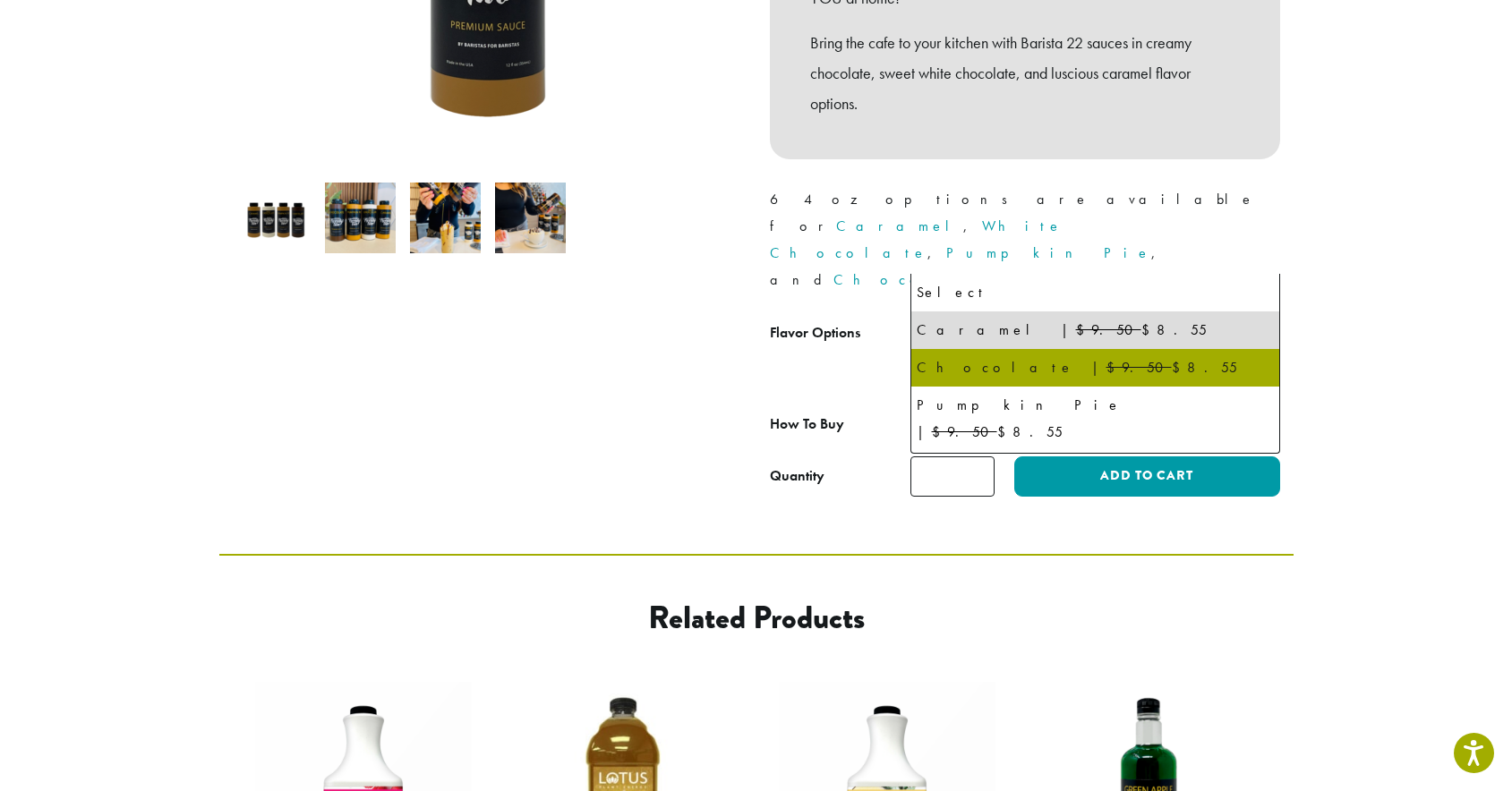
select select "*********"
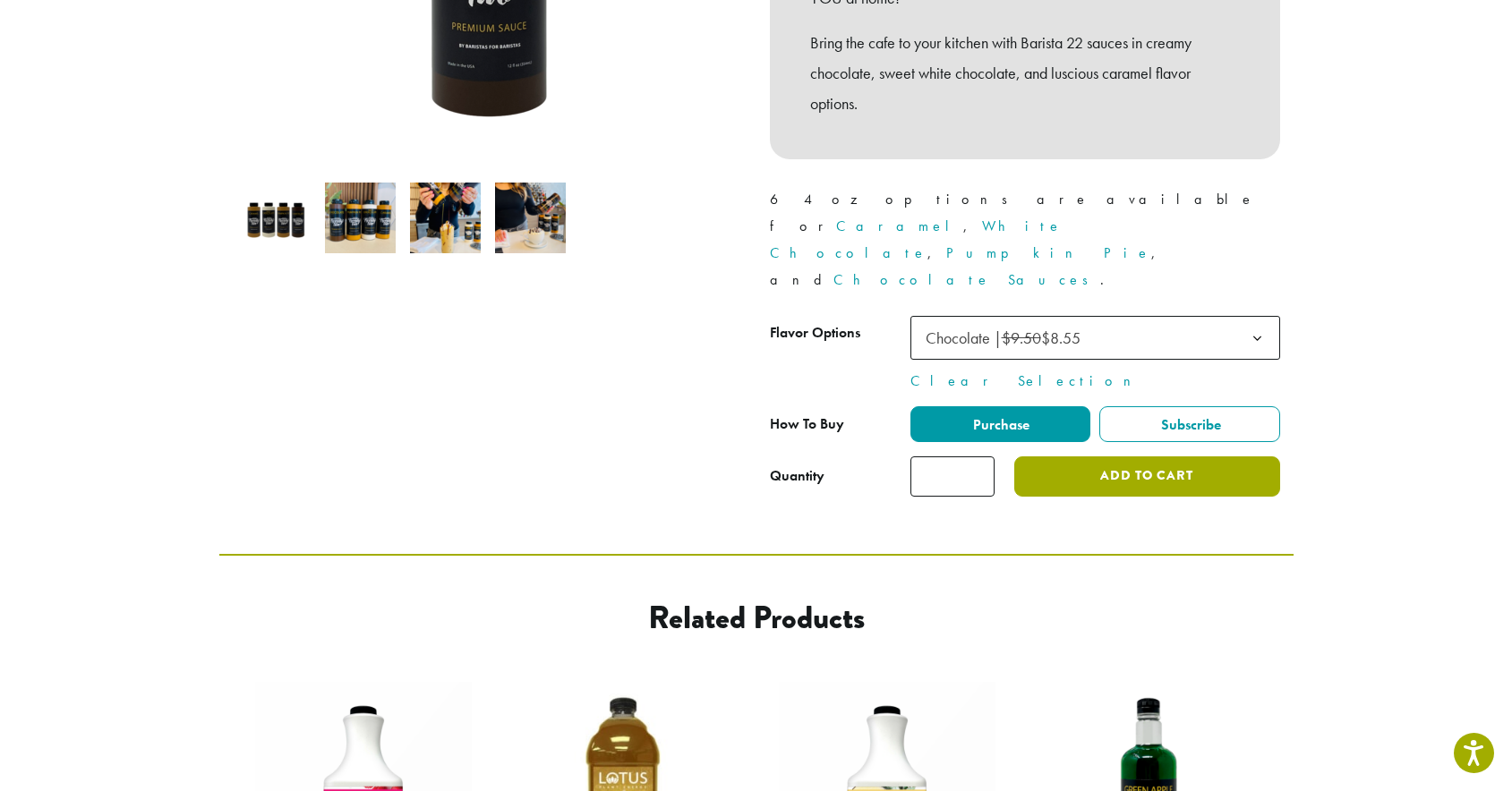
click at [1080, 457] on button "Add to cart" at bounding box center [1147, 477] width 265 height 40
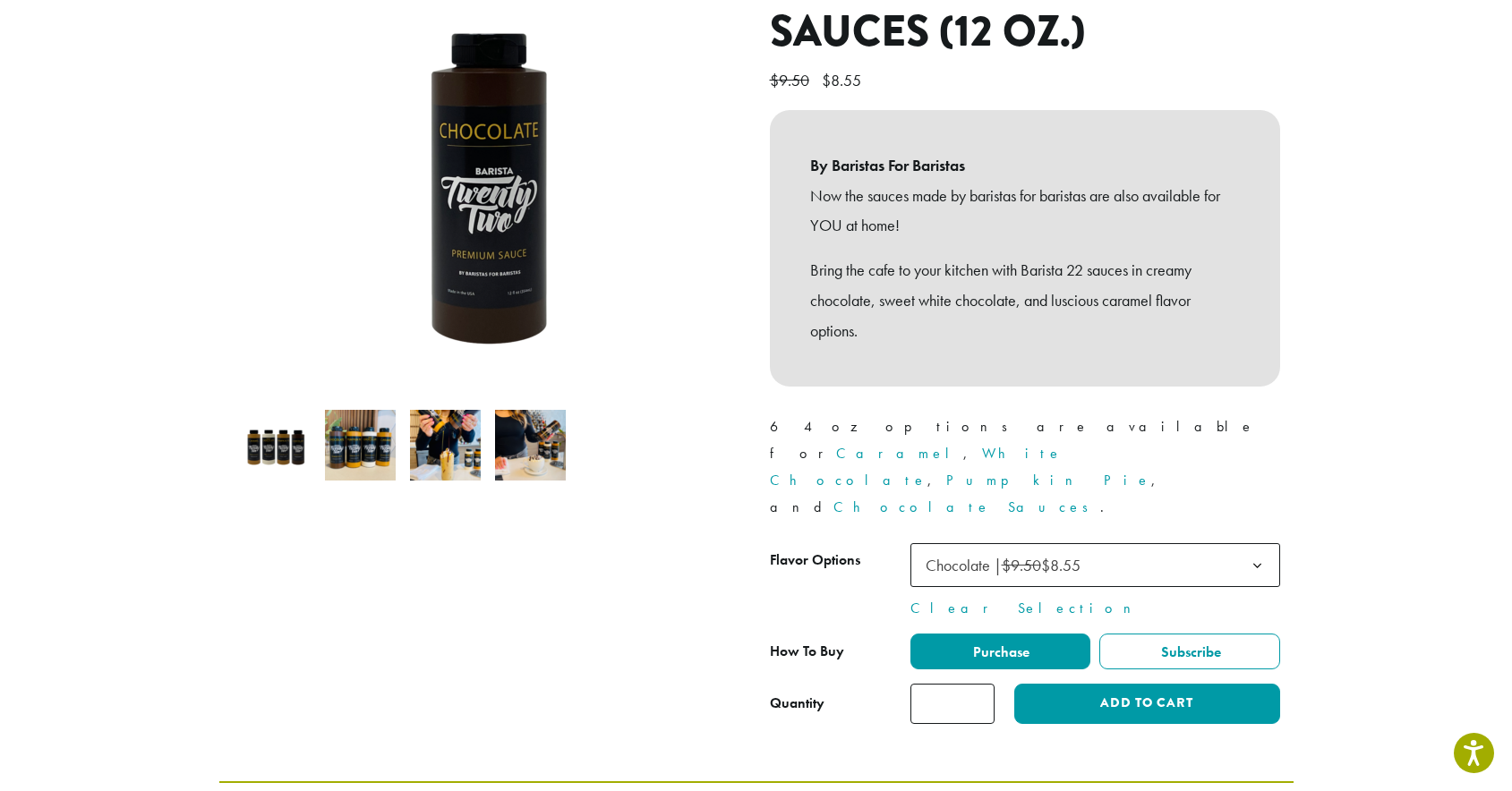
scroll to position [429, 0]
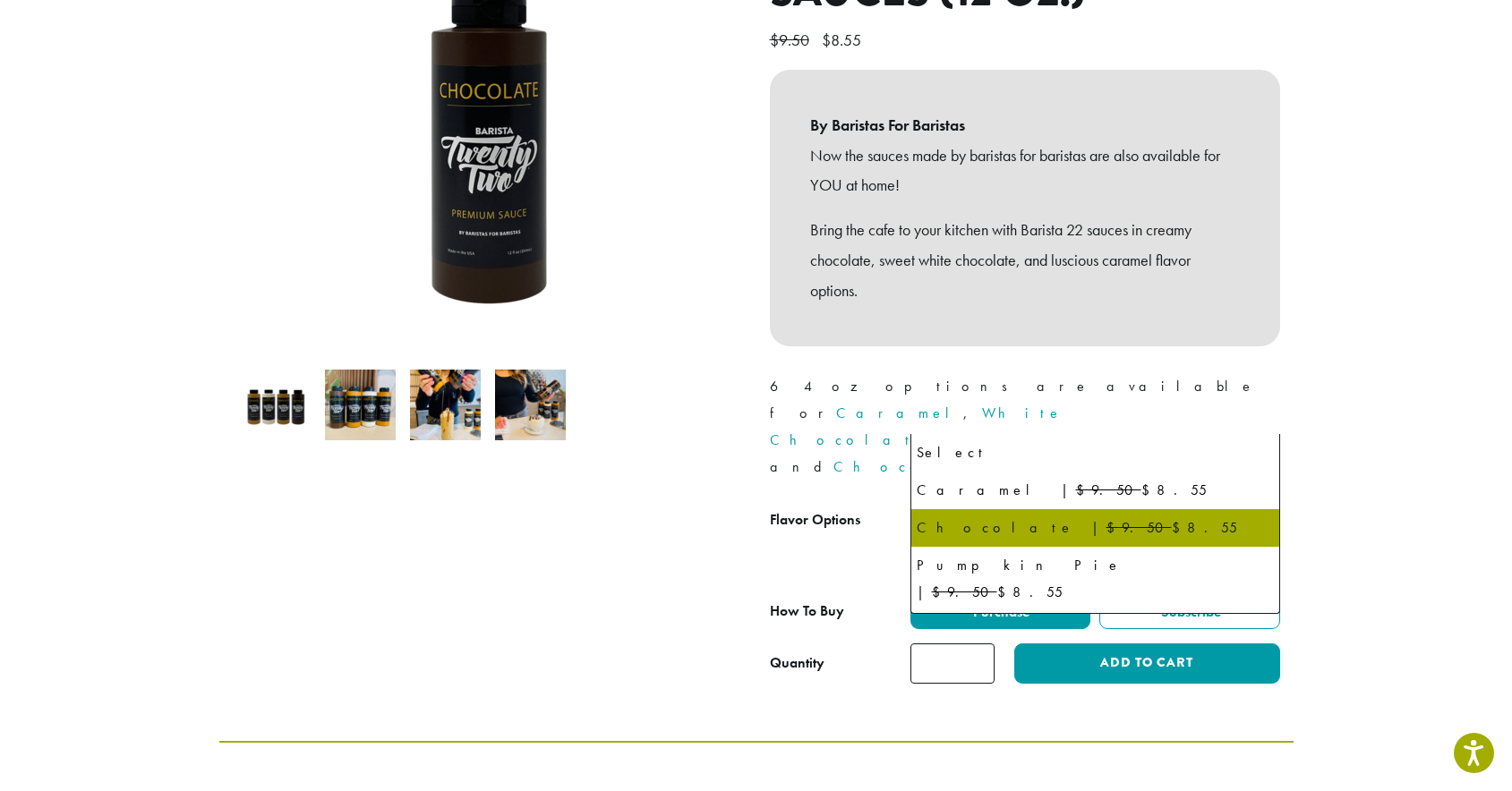
click at [1065, 515] on span "Chocolate | $9.50 $8.55" at bounding box center [1003, 525] width 155 height 21
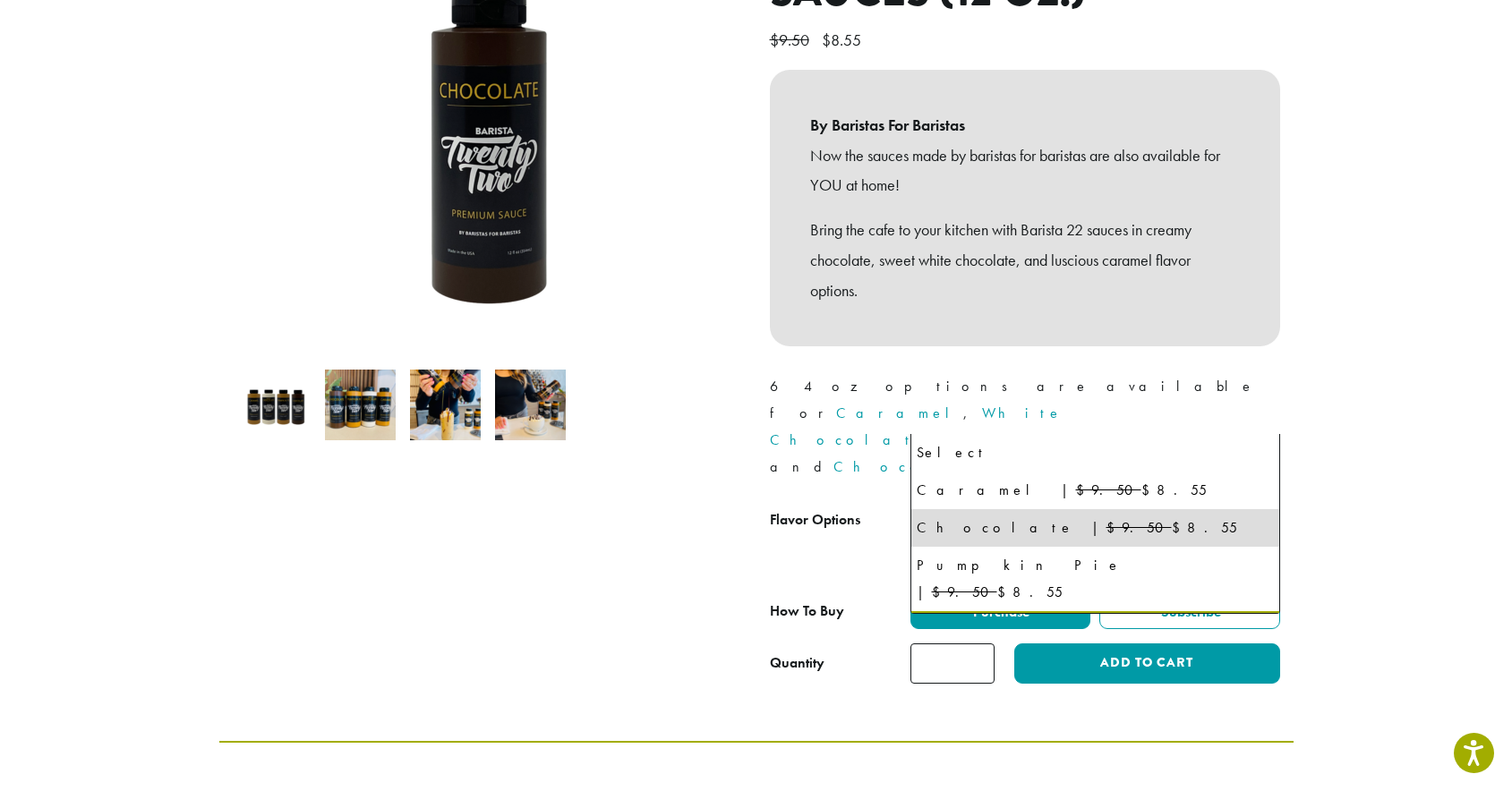
select select "**********"
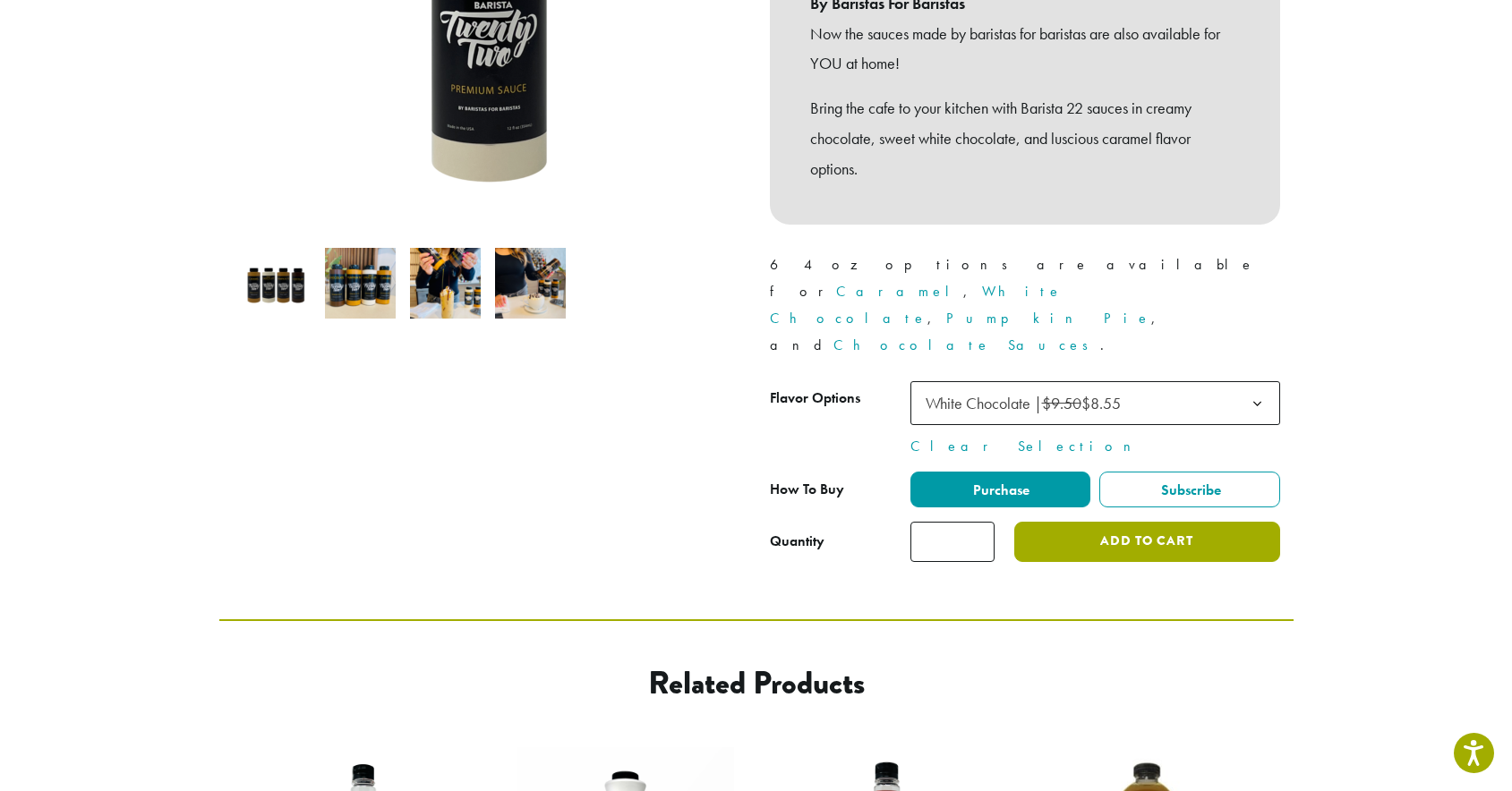
click at [1086, 522] on button "Add to cart" at bounding box center [1147, 542] width 265 height 40
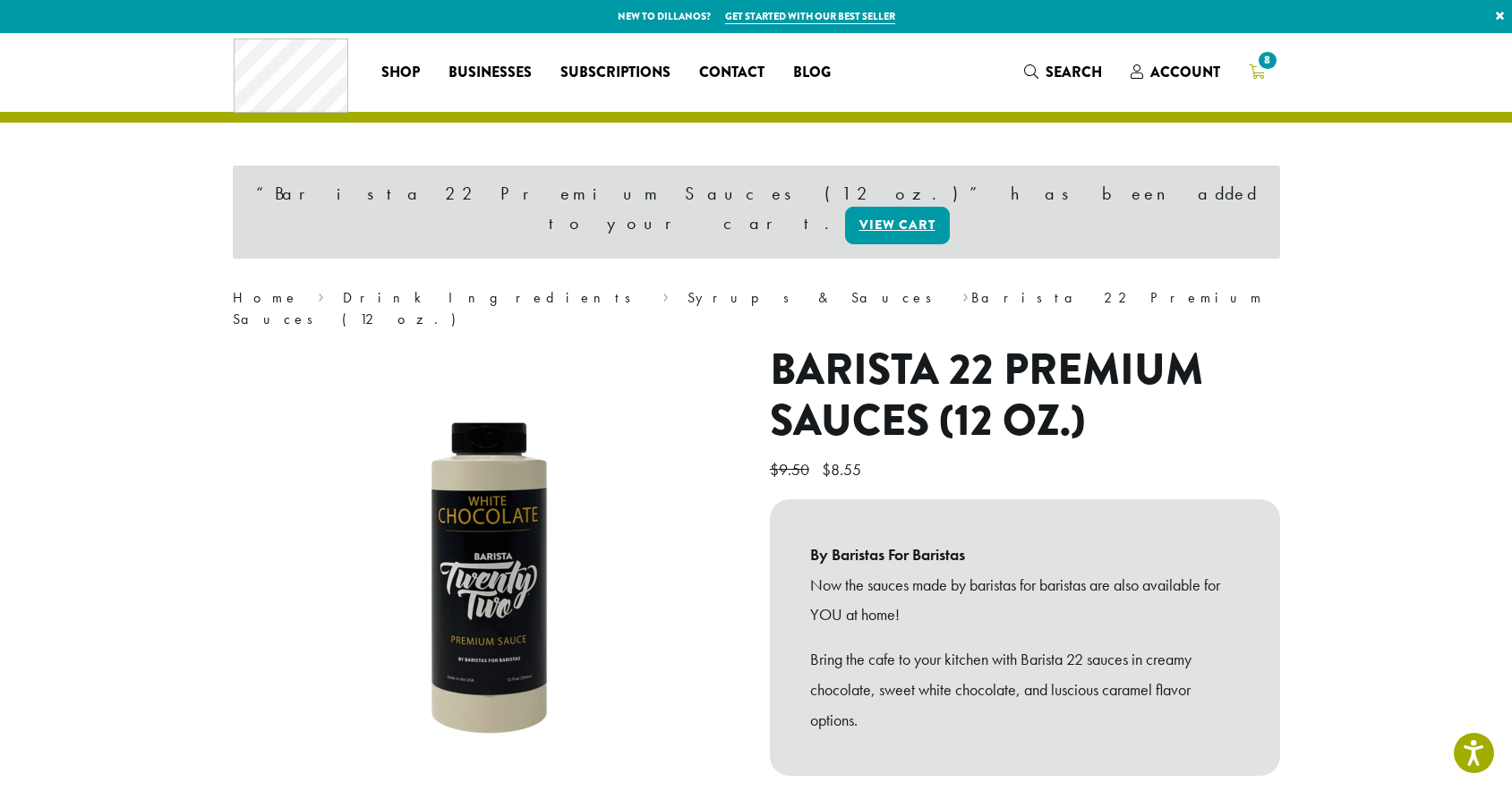
click at [1258, 67] on span "8" at bounding box center [1267, 60] width 24 height 24
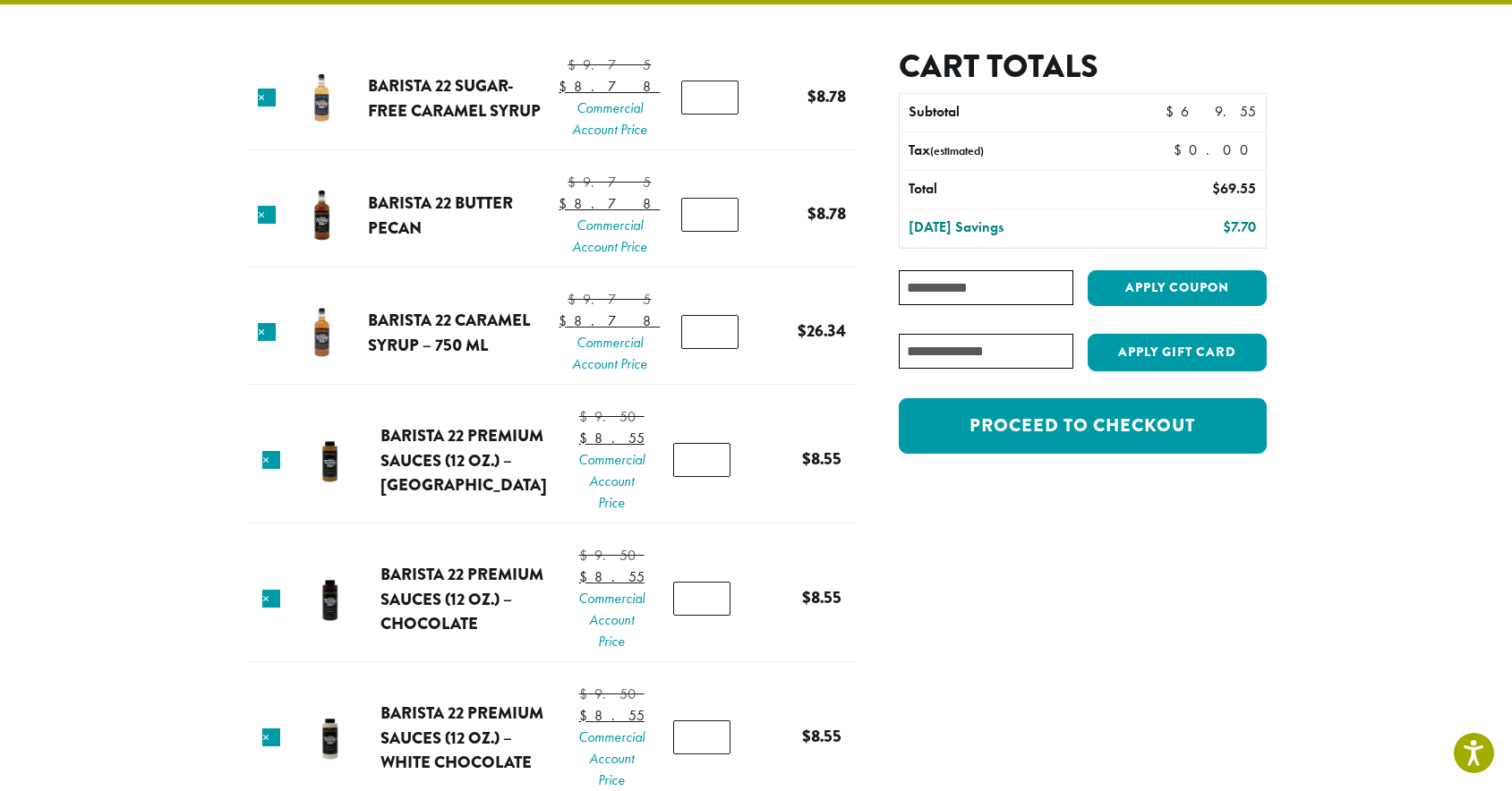
scroll to position [89, 0]
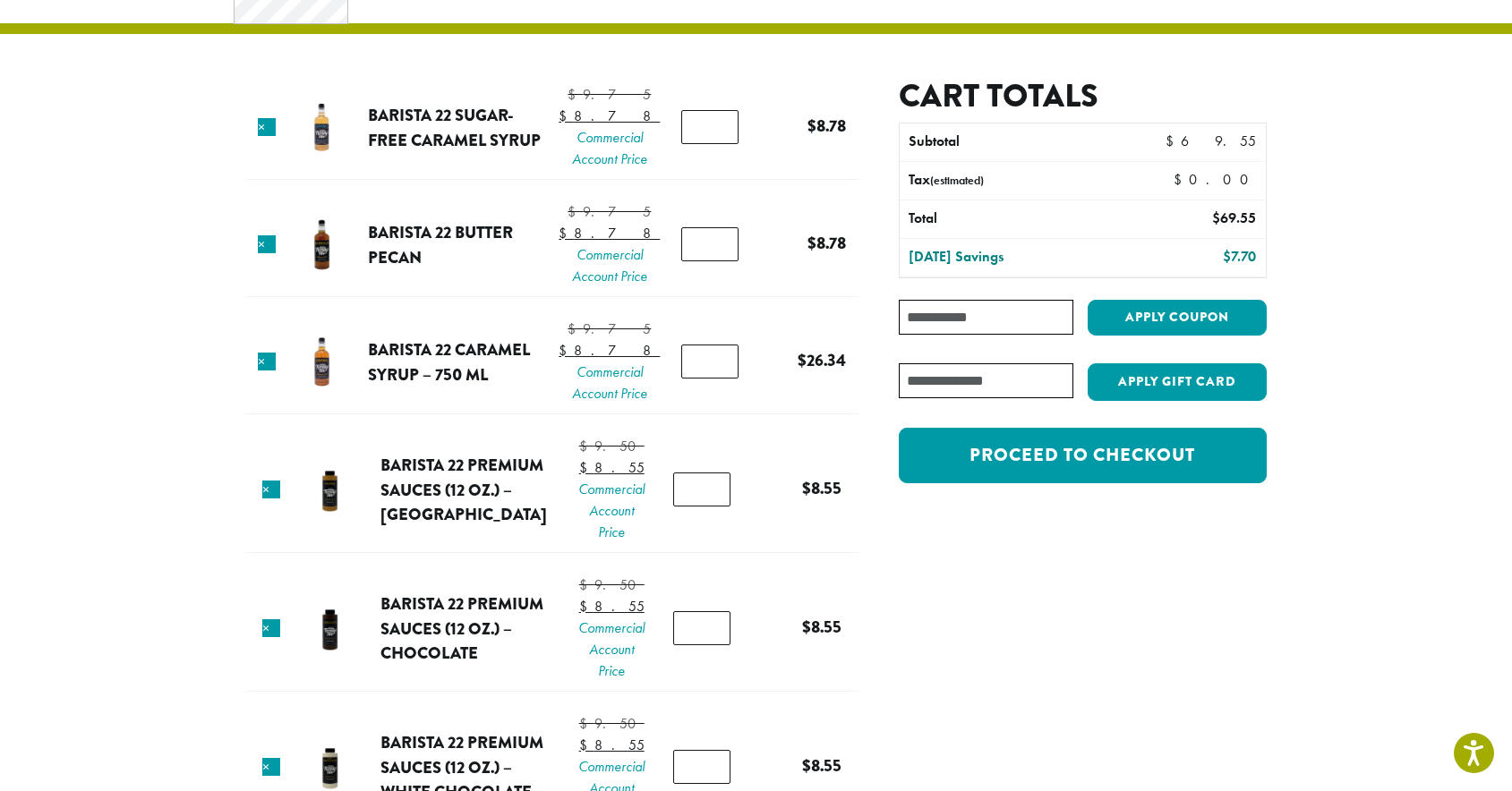
type input "*"
click at [716, 261] on input "*" at bounding box center [710, 245] width 57 height 34
click at [847, 257] on tr "× Barista 22 Butter Pecan $ 9.75 Original price was: $9.75. $ 8.78 Current pric…" at bounding box center [553, 246] width 613 height 103
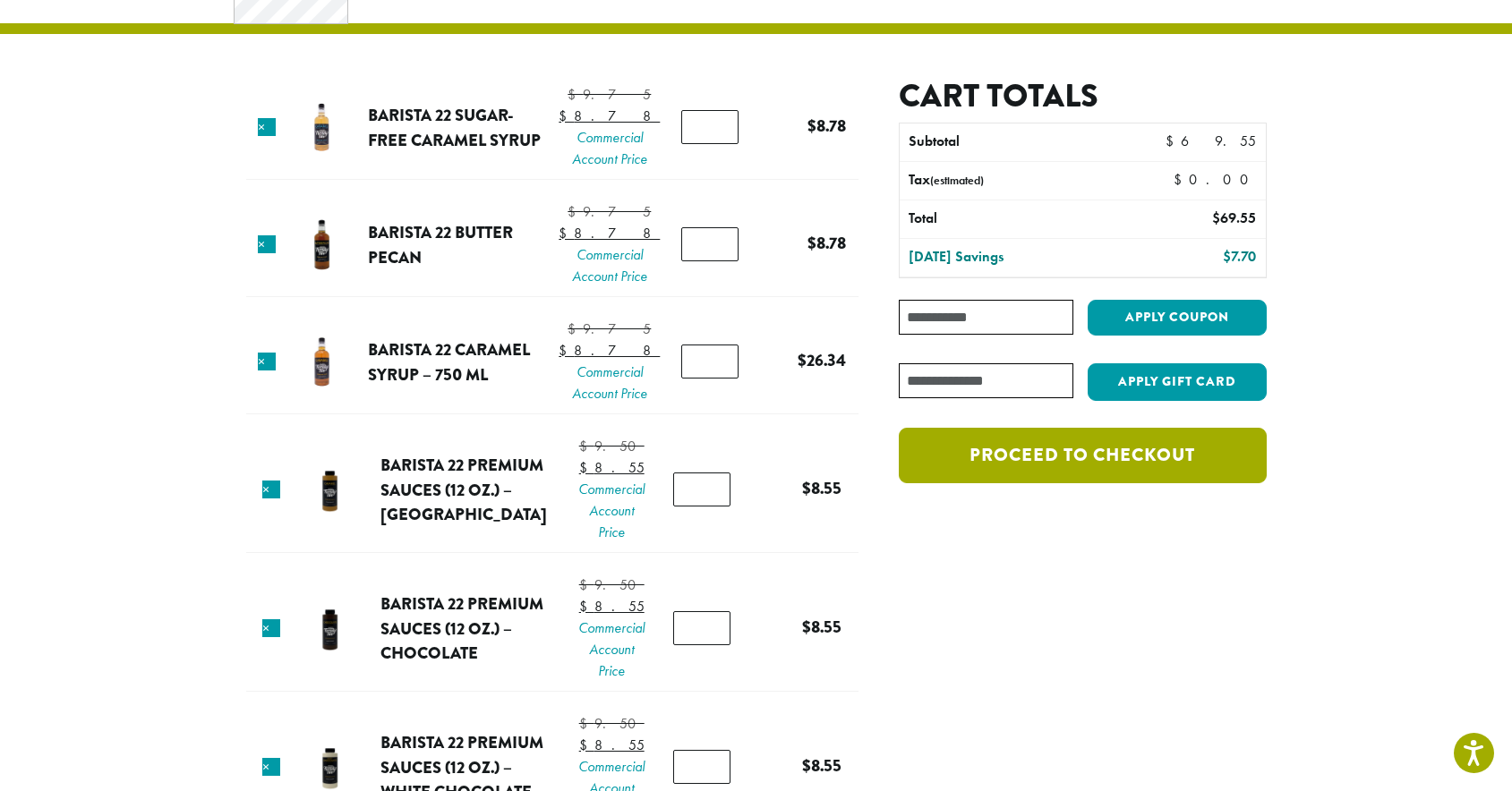
click at [1001, 471] on link "Proceed to checkout" at bounding box center [1082, 455] width 367 height 55
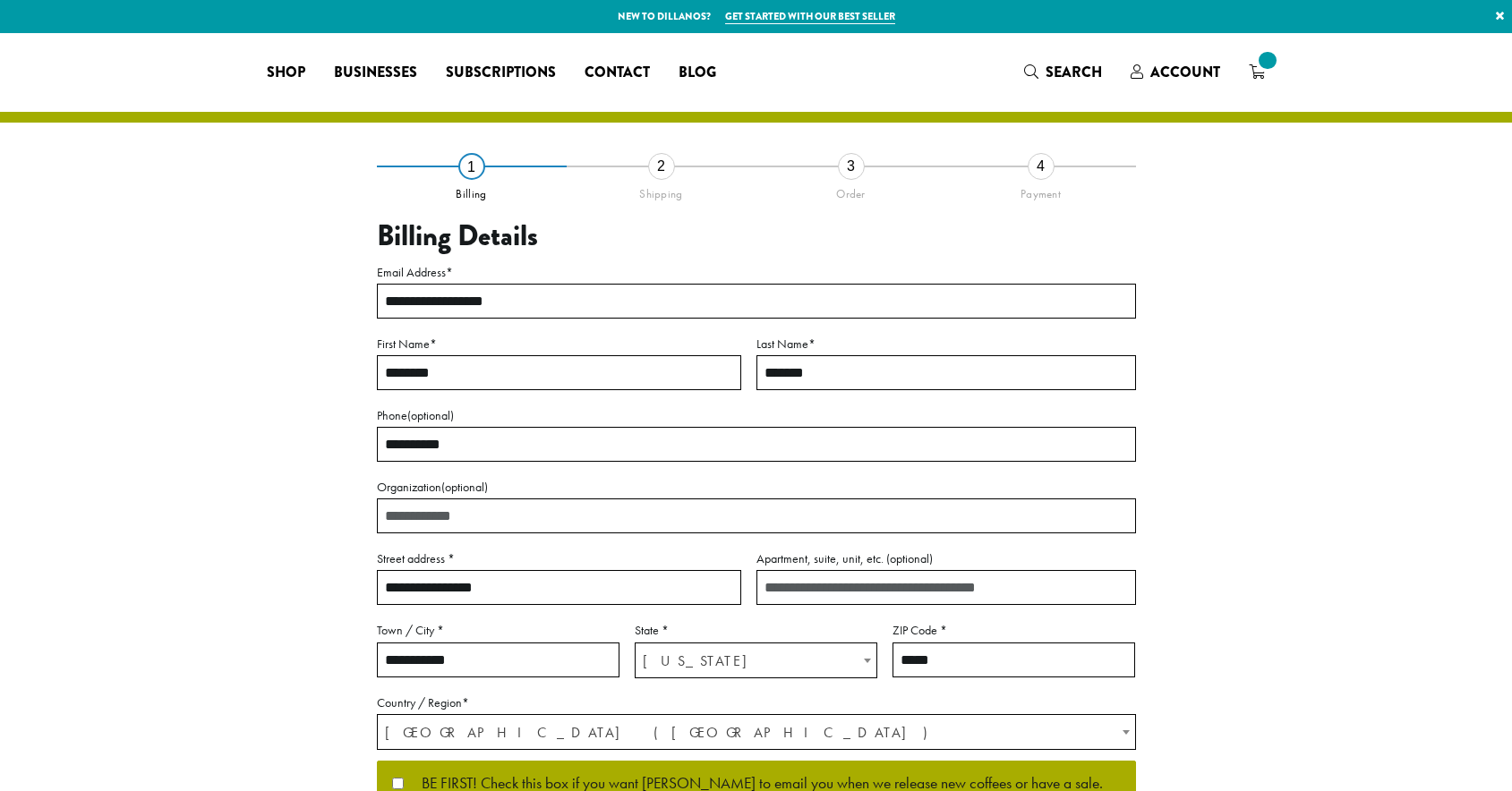
select select "**"
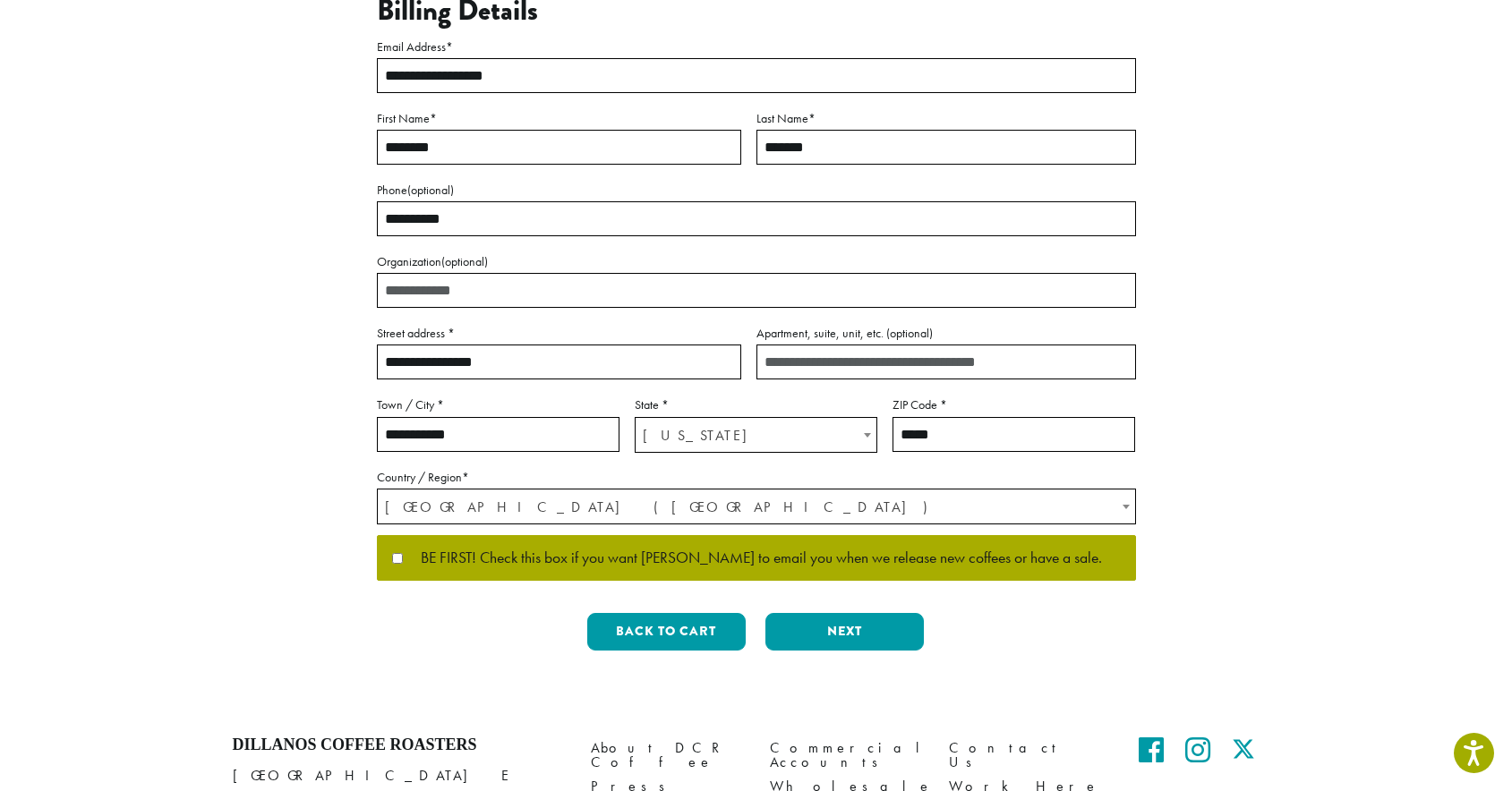
scroll to position [227, 0]
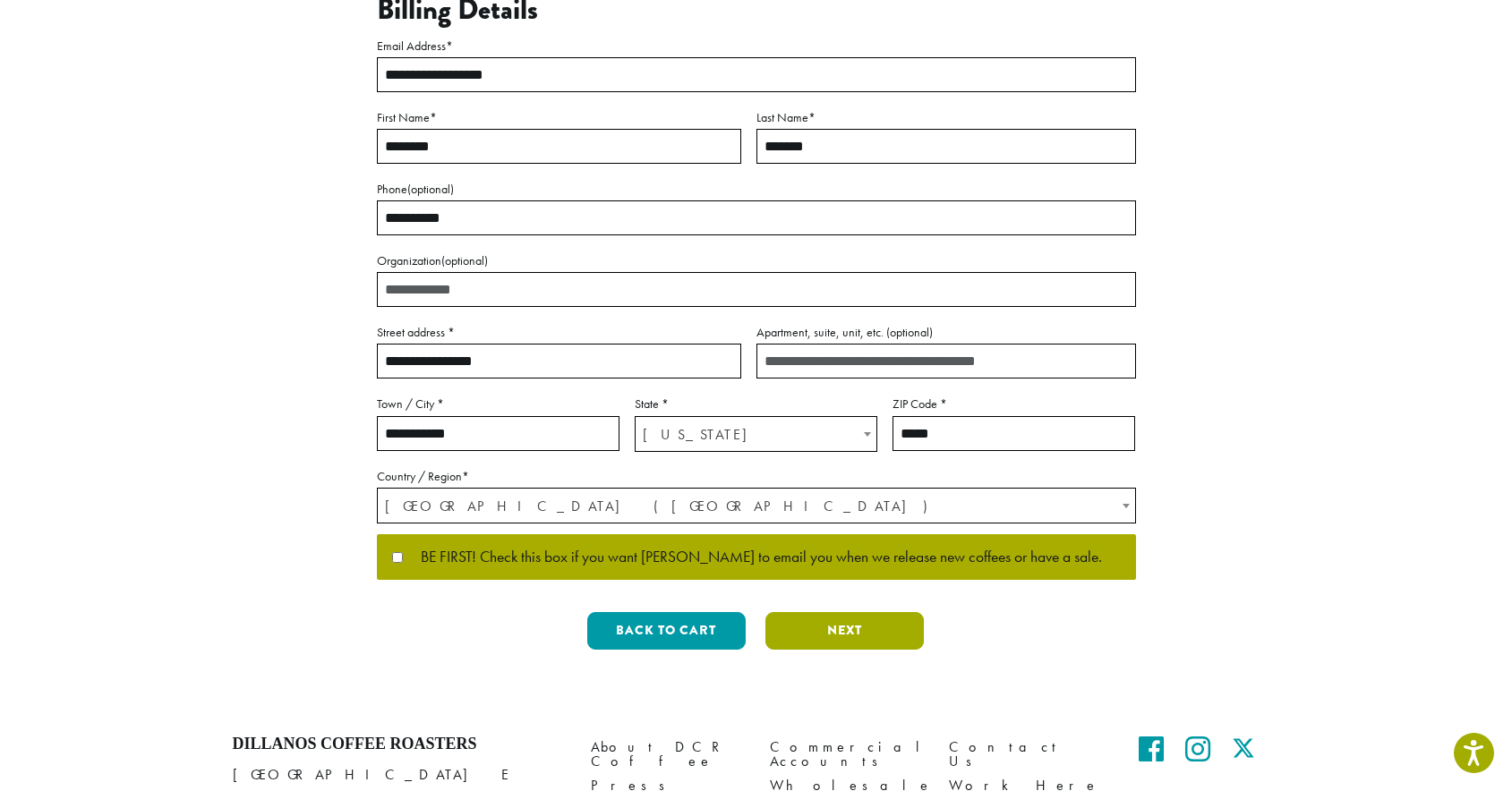
click at [882, 639] on button "Next" at bounding box center [845, 631] width 159 height 37
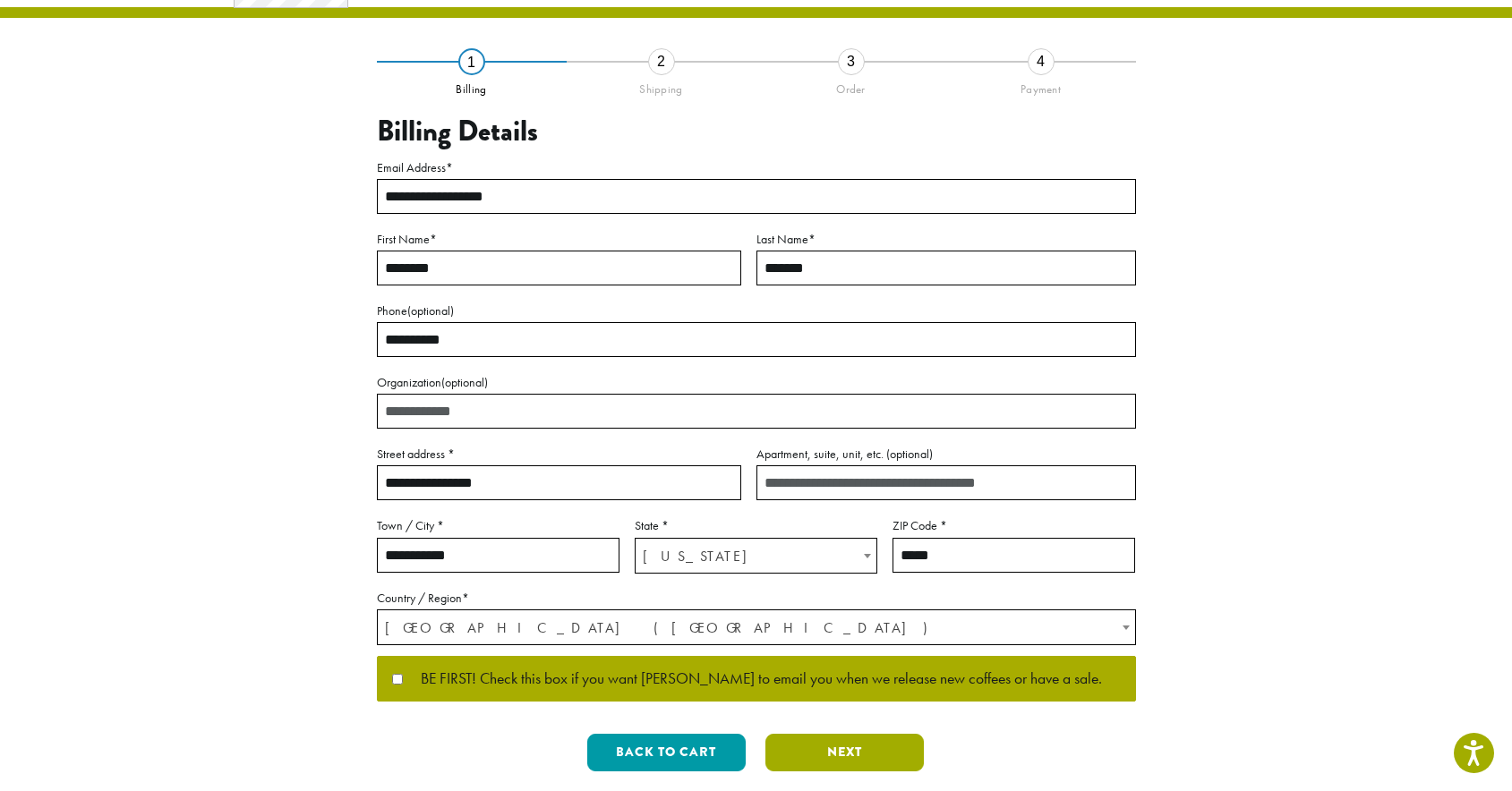
scroll to position [0, 0]
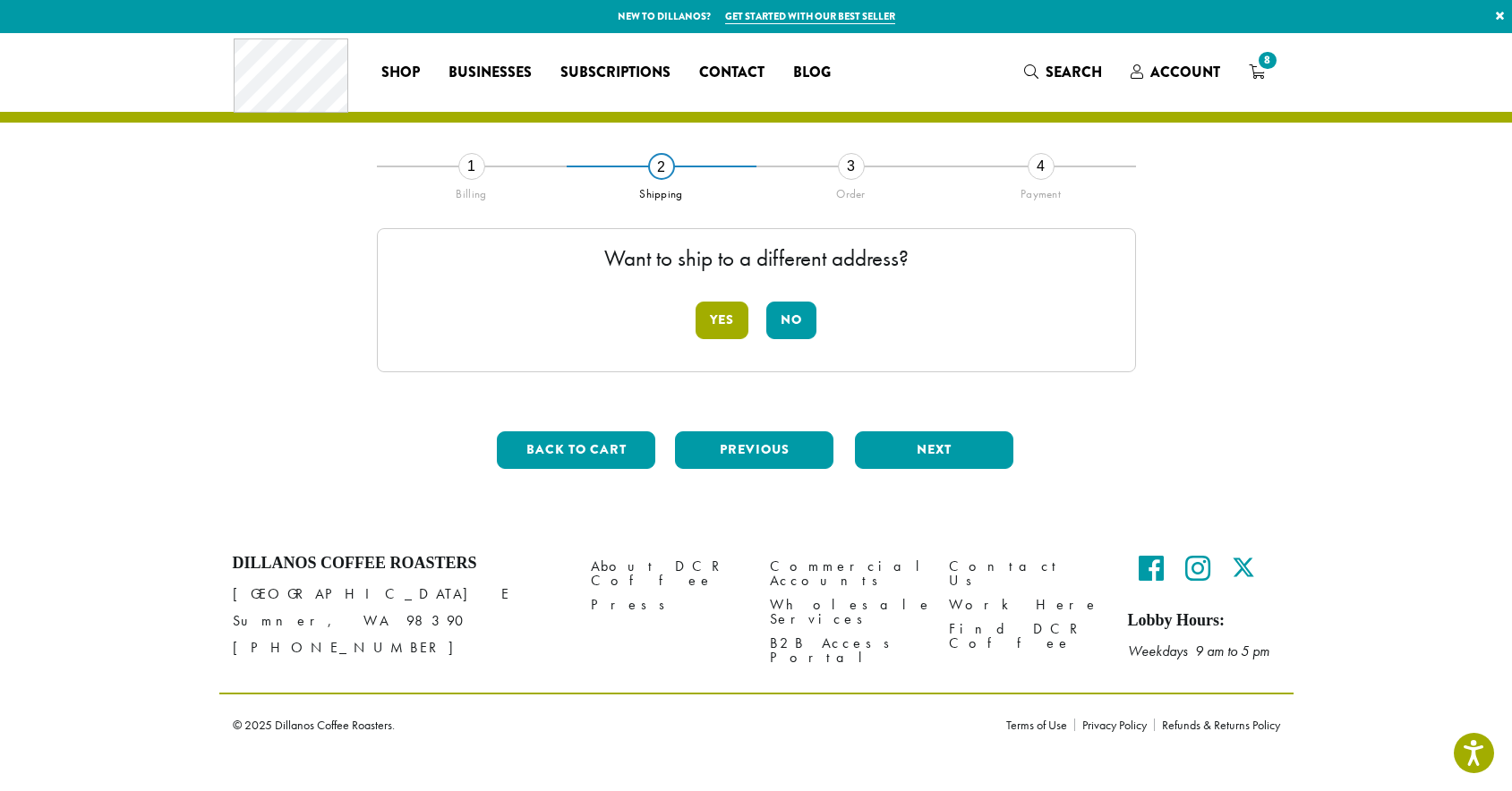
click at [728, 325] on button "Yes" at bounding box center [722, 320] width 53 height 37
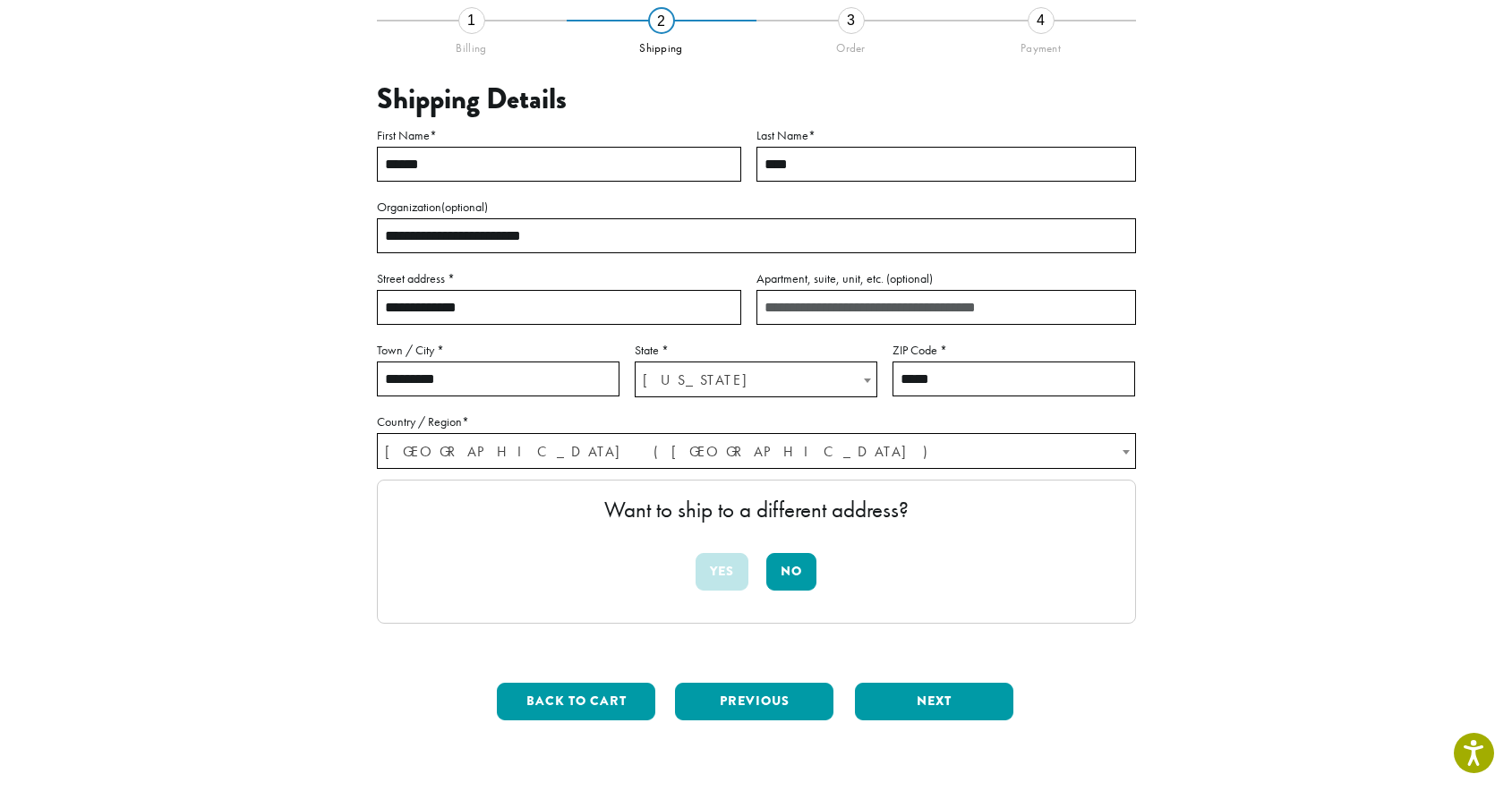
scroll to position [159, 0]
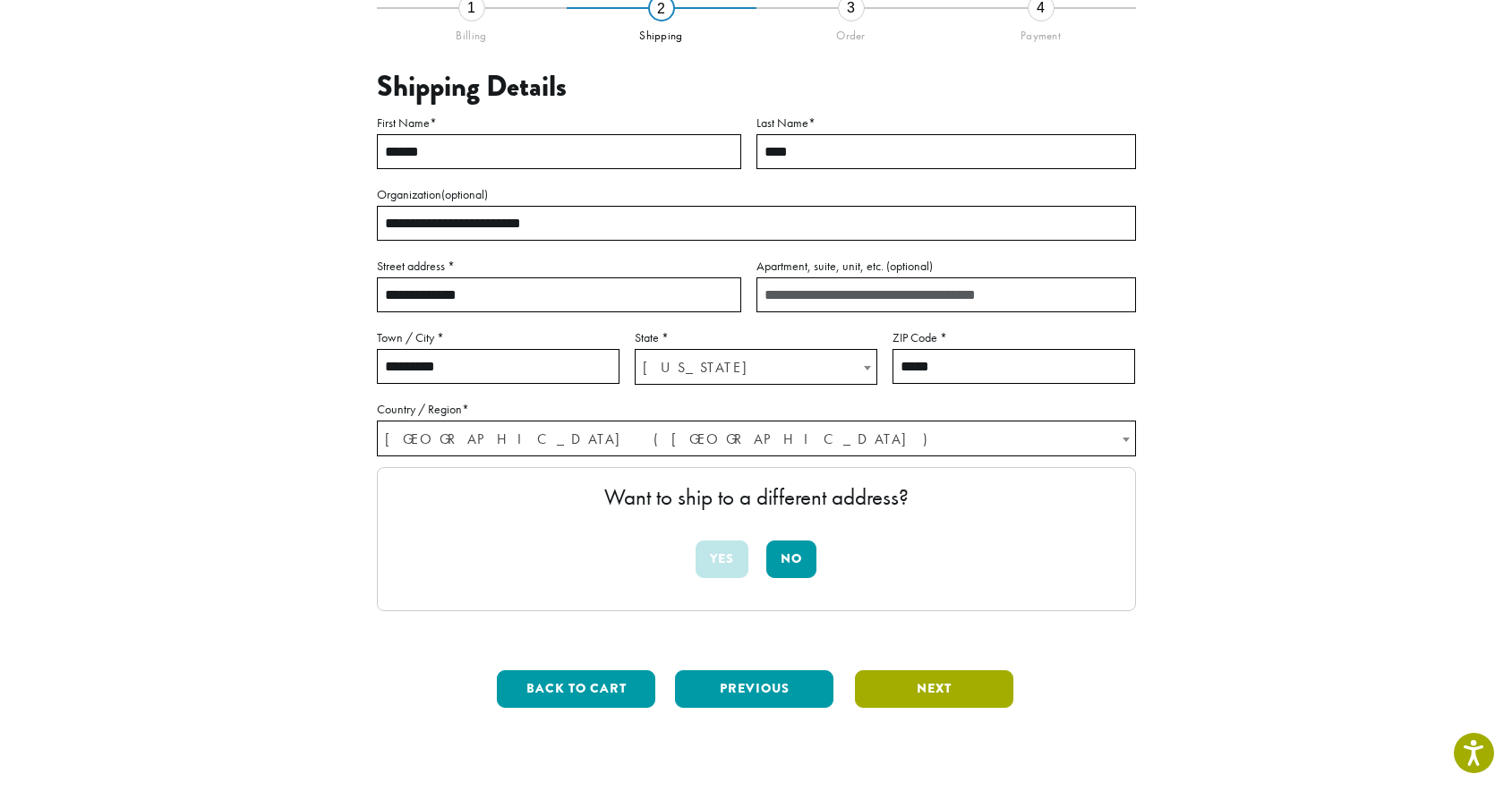
click at [902, 693] on button "Next" at bounding box center [934, 689] width 159 height 37
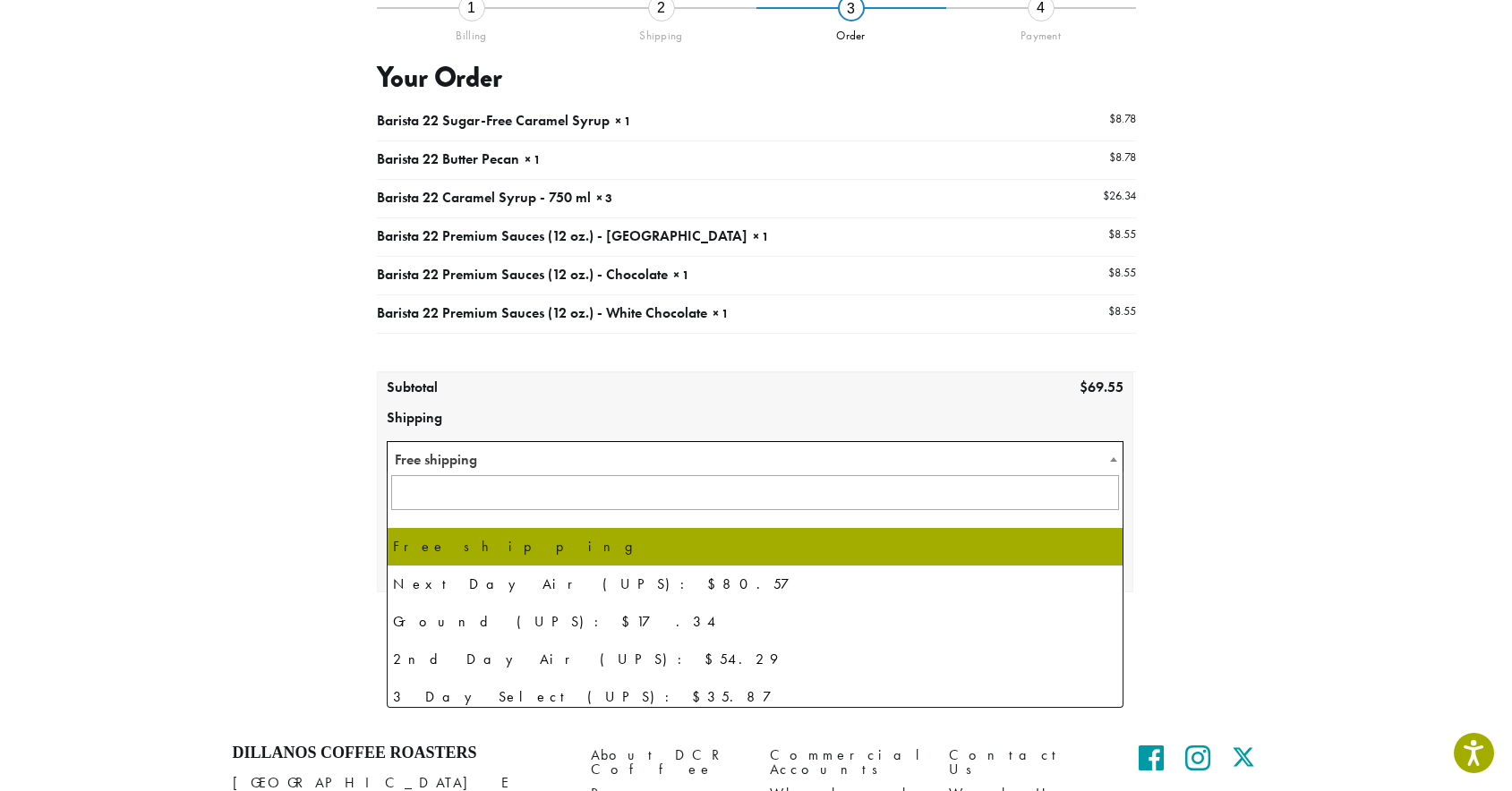
click at [973, 455] on span "Free shipping" at bounding box center [756, 459] width 736 height 35
click at [1255, 446] on div "**********" at bounding box center [757, 340] width 1021 height 666
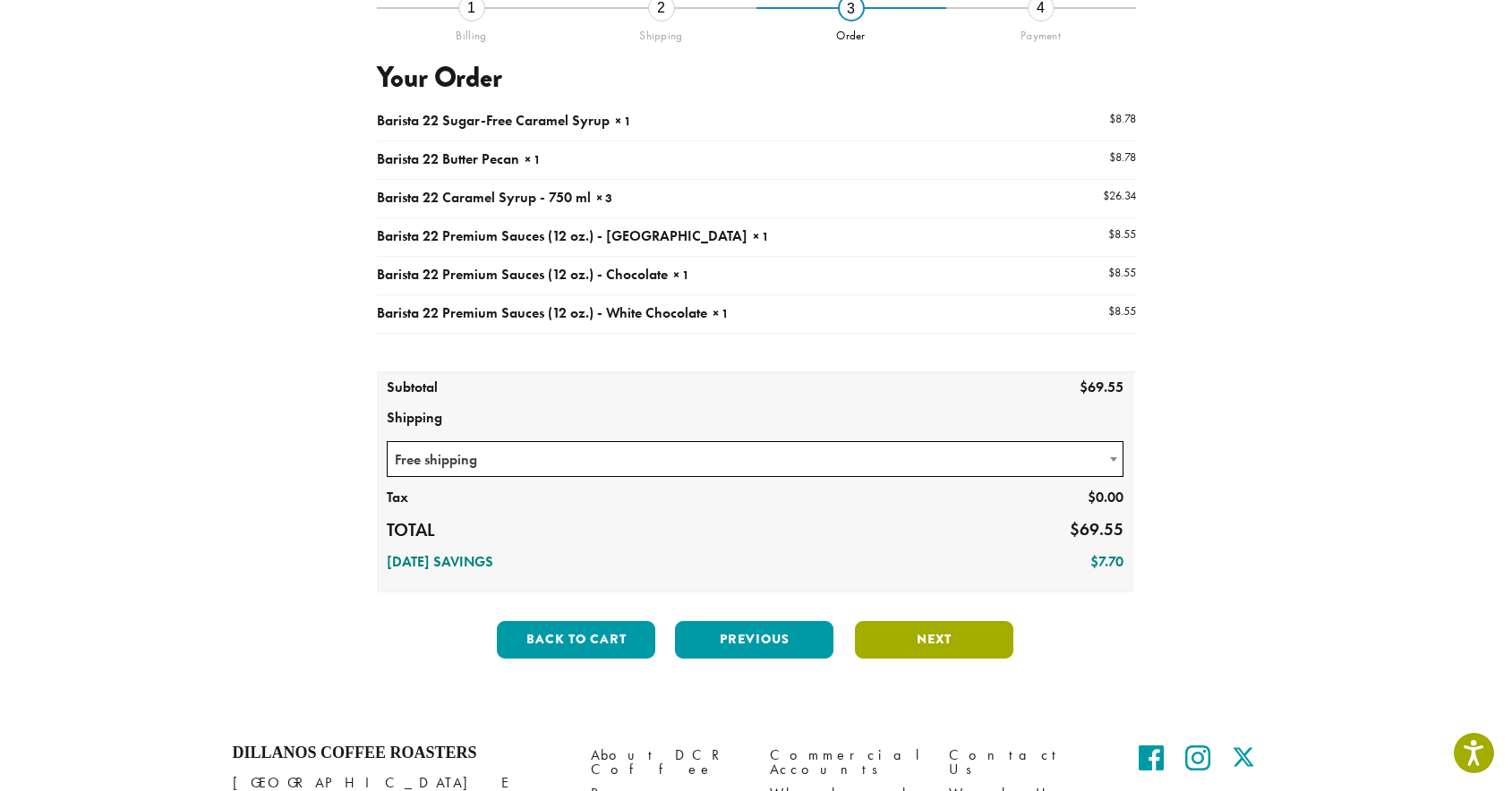
click at [945, 627] on button "Next" at bounding box center [934, 640] width 159 height 37
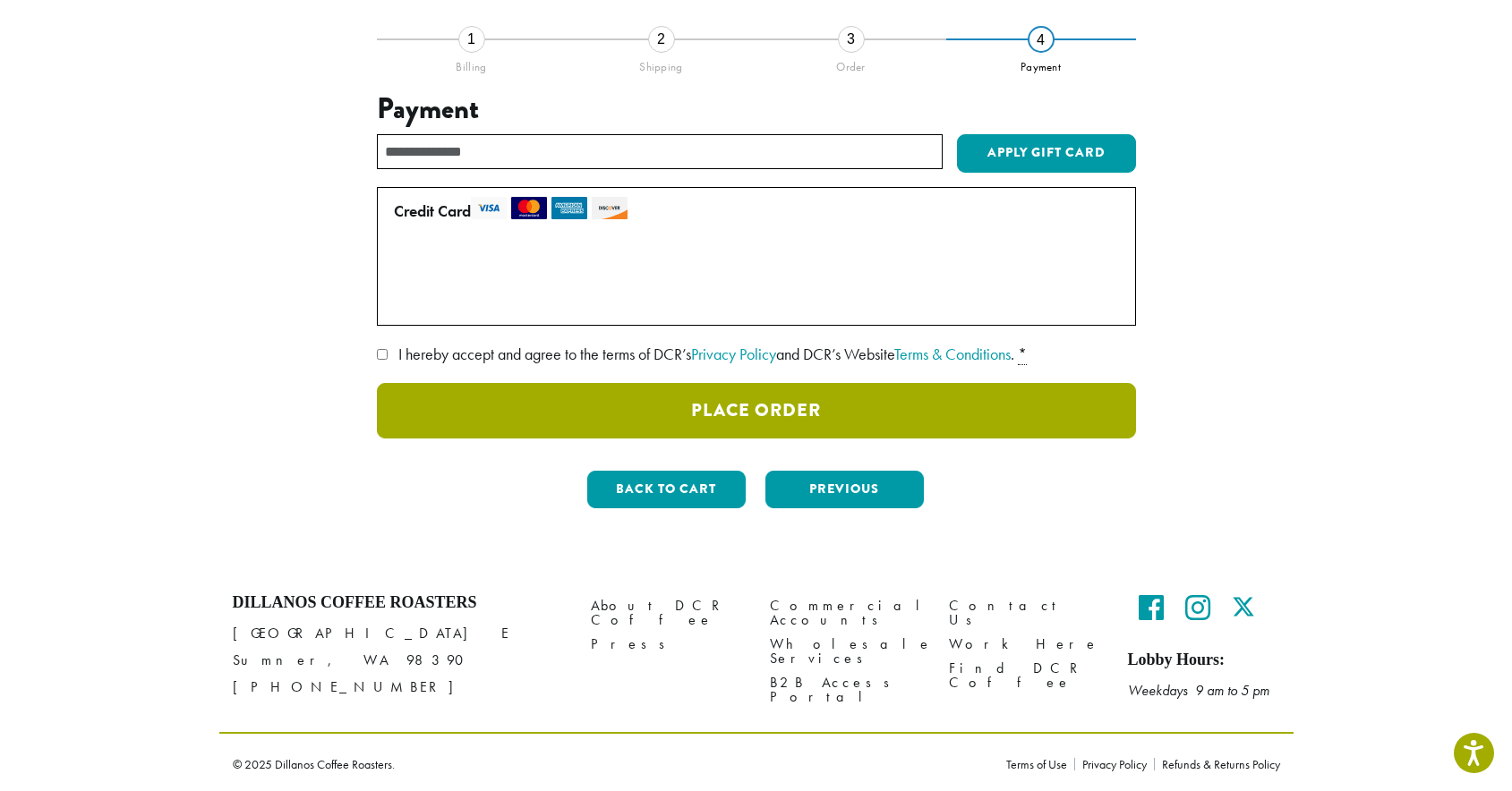
click at [569, 427] on button "Place Order" at bounding box center [757, 410] width 760 height 55
